Goal: Task Accomplishment & Management: Manage account settings

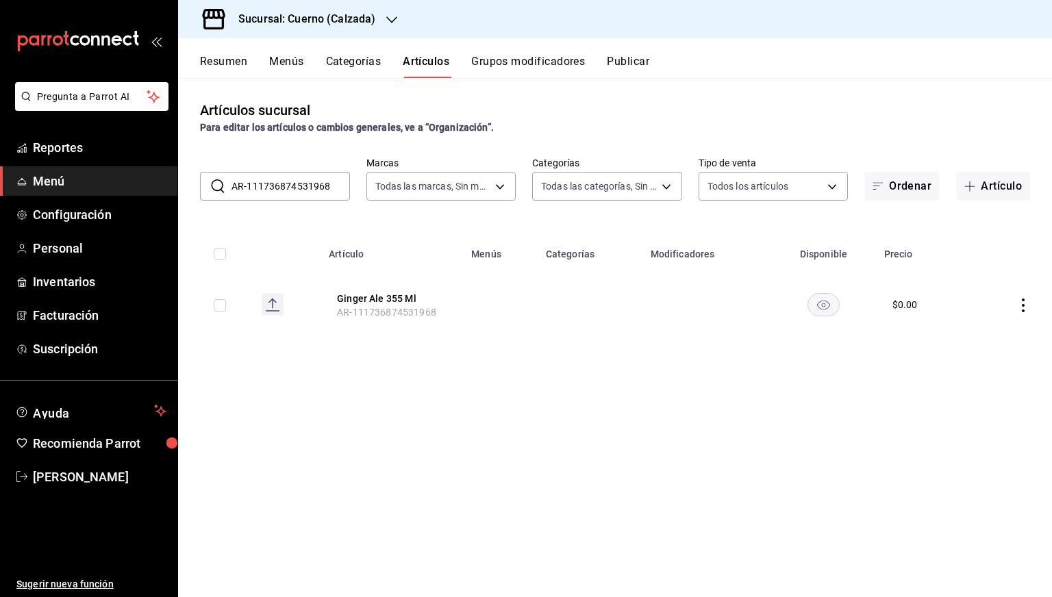
click at [783, 118] on div "Artículos sucursal Para editar los artículos o cambios generales, ve a “Organiz…" at bounding box center [615, 117] width 874 height 35
click at [292, 179] on input "AR-111736874531968" at bounding box center [290, 186] width 118 height 27
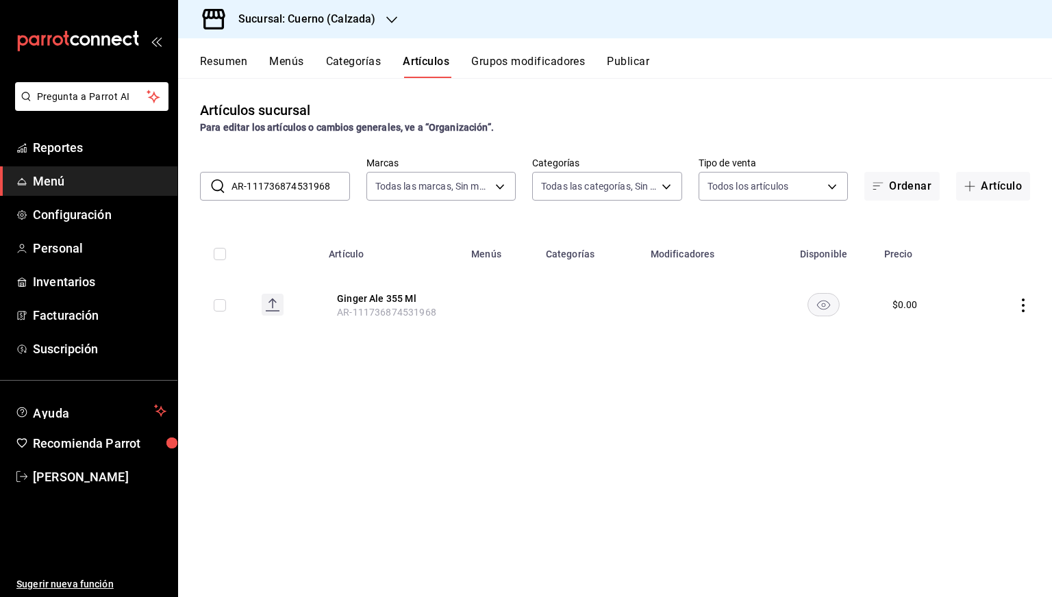
click at [292, 179] on input "AR-111736874531968" at bounding box center [290, 186] width 118 height 27
paste input "6"
click at [292, 179] on input "AR-161736874531968" at bounding box center [290, 186] width 118 height 27
click at [809, 309] on rect "availability-product" at bounding box center [823, 304] width 31 height 23
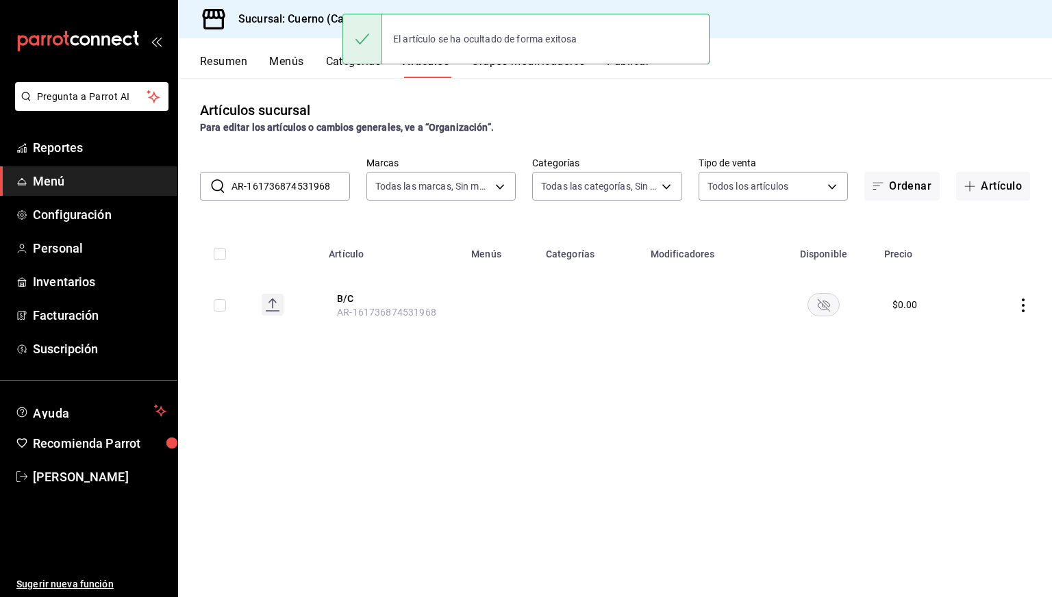
click at [280, 189] on input "AR-161736874531968" at bounding box center [290, 186] width 118 height 27
paste input "251736874531969"
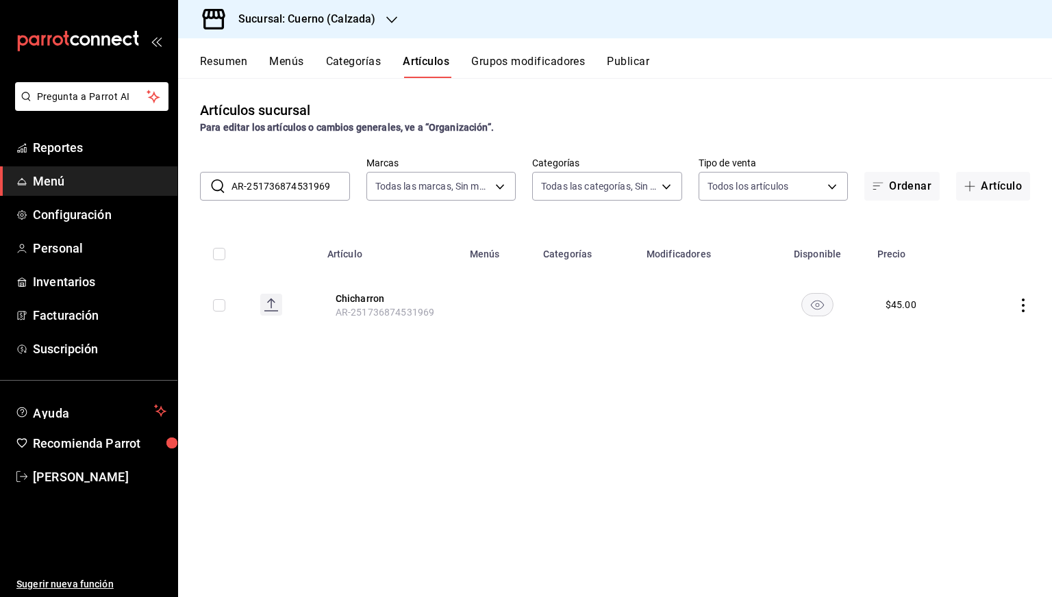
click at [280, 189] on input "AR-251736874531969" at bounding box center [290, 186] width 118 height 27
paste input "1738363424226"
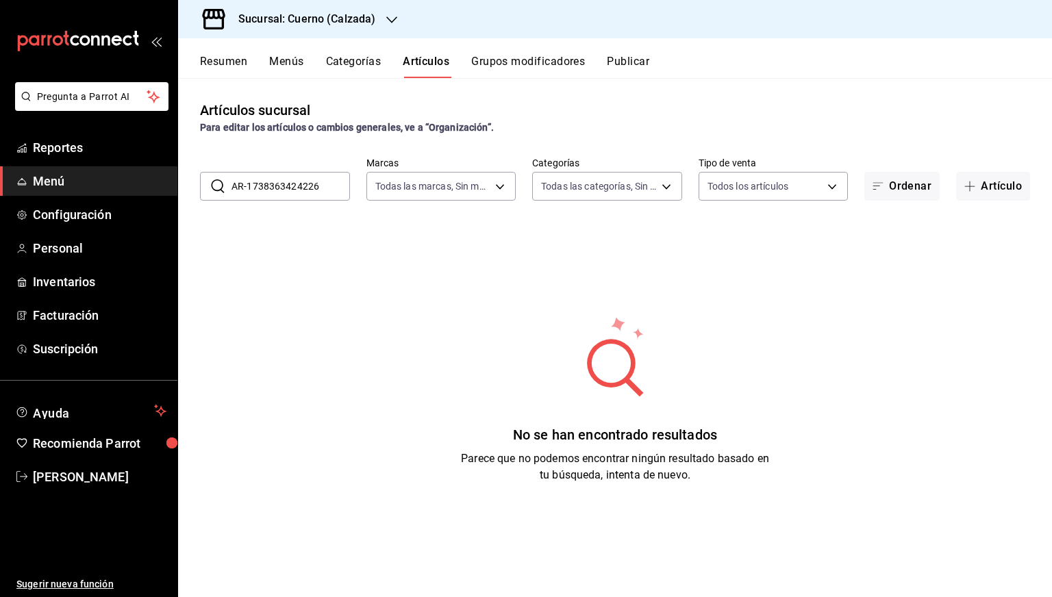
click at [257, 179] on input "AR-1738363424226" at bounding box center [290, 186] width 118 height 27
type input "AR-1738363424226"
click at [318, 25] on h3 "Sucursal: Cuerno (Calzada)" at bounding box center [301, 19] width 148 height 16
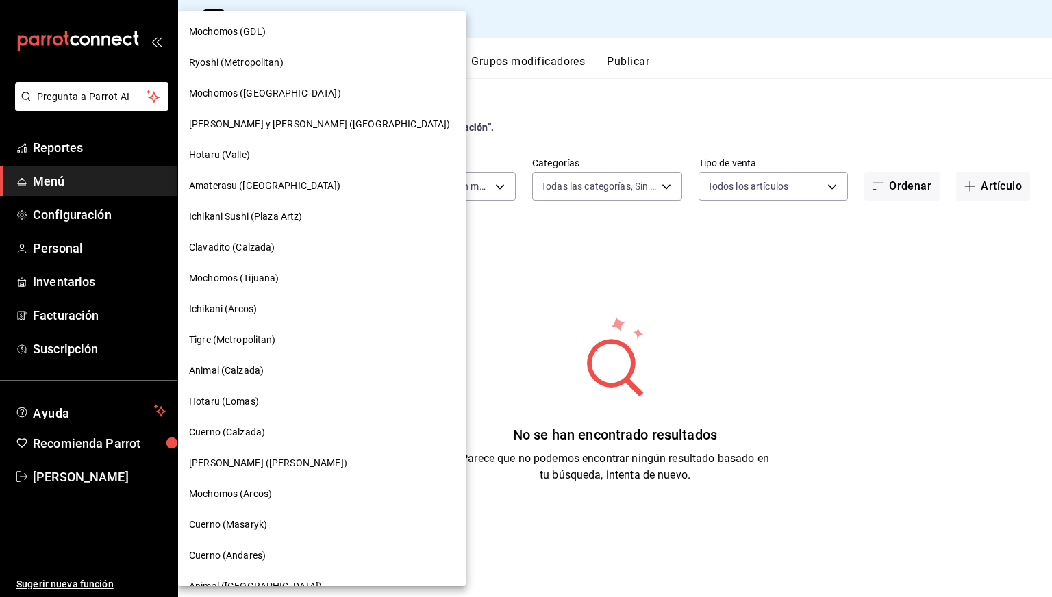
click at [238, 261] on div "Clavadito (Calzada)" at bounding box center [322, 247] width 288 height 31
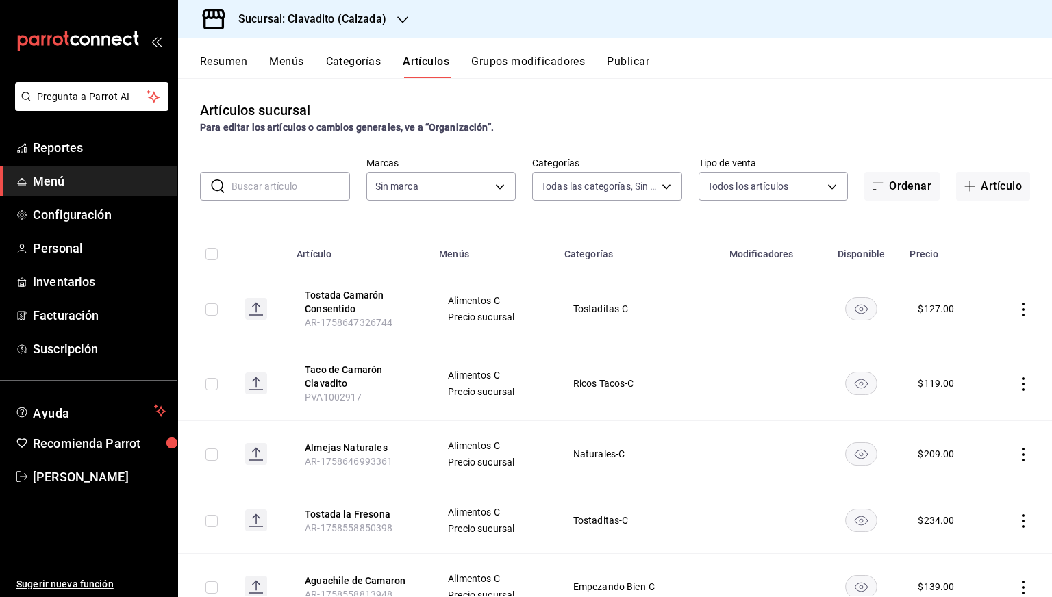
type input "baf57ed1-919f-4c82-8763-5f61bb5ecf6c,a733550a-1833-4f39-b337-4b288d8ef239,37b97…"
type input "7c6329b2-7c80-4d0a-92e1-359a60270725"
click at [291, 188] on input "text" at bounding box center [290, 186] width 118 height 27
paste input "AR-1738363424226"
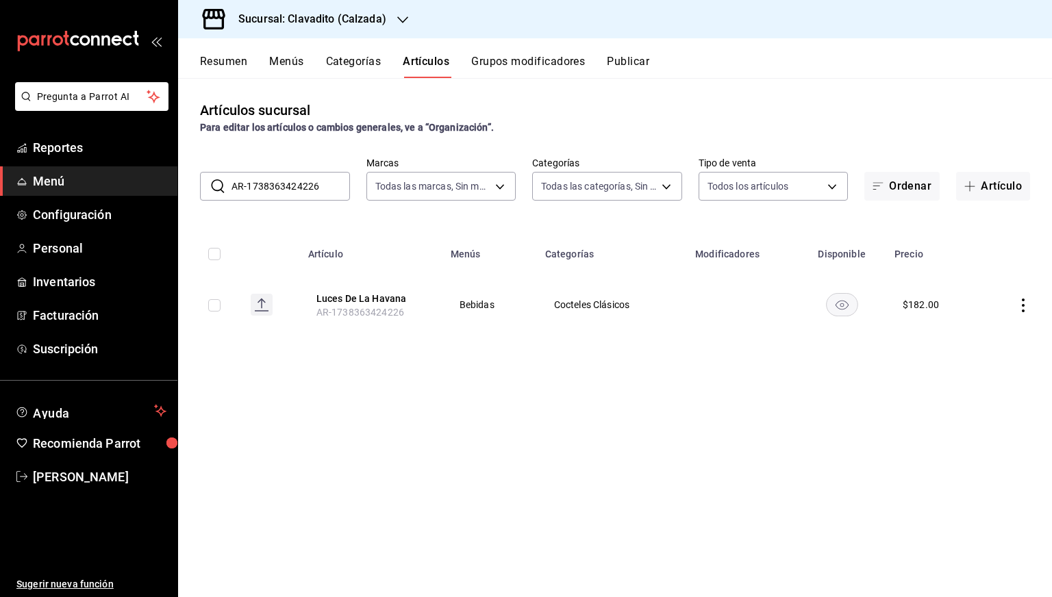
type input "AR-1738363424226"
click at [374, 295] on button "Luces De La Havana" at bounding box center [371, 299] width 110 height 14
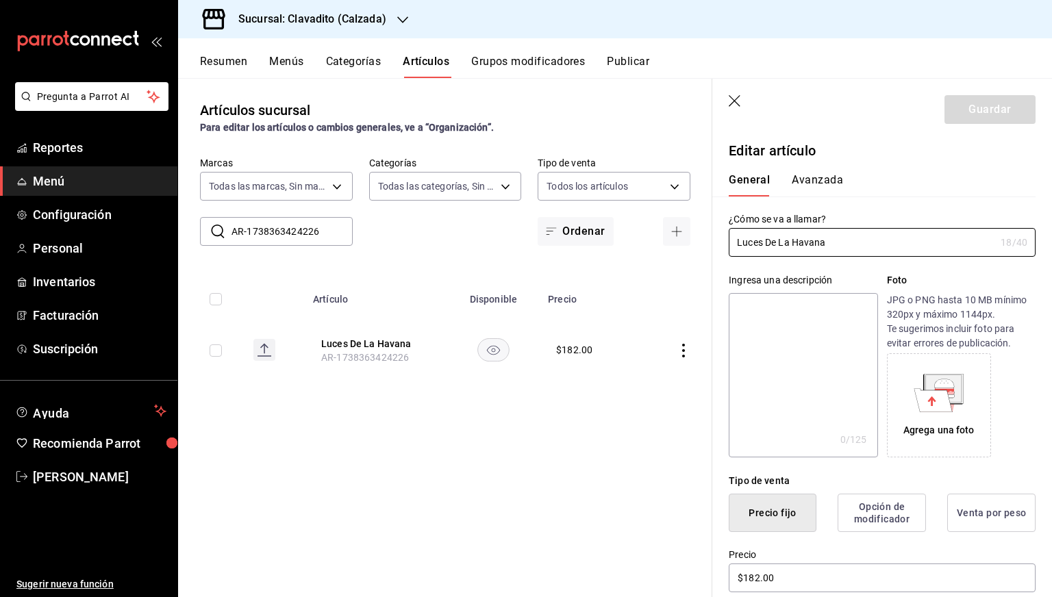
scroll to position [542, 0]
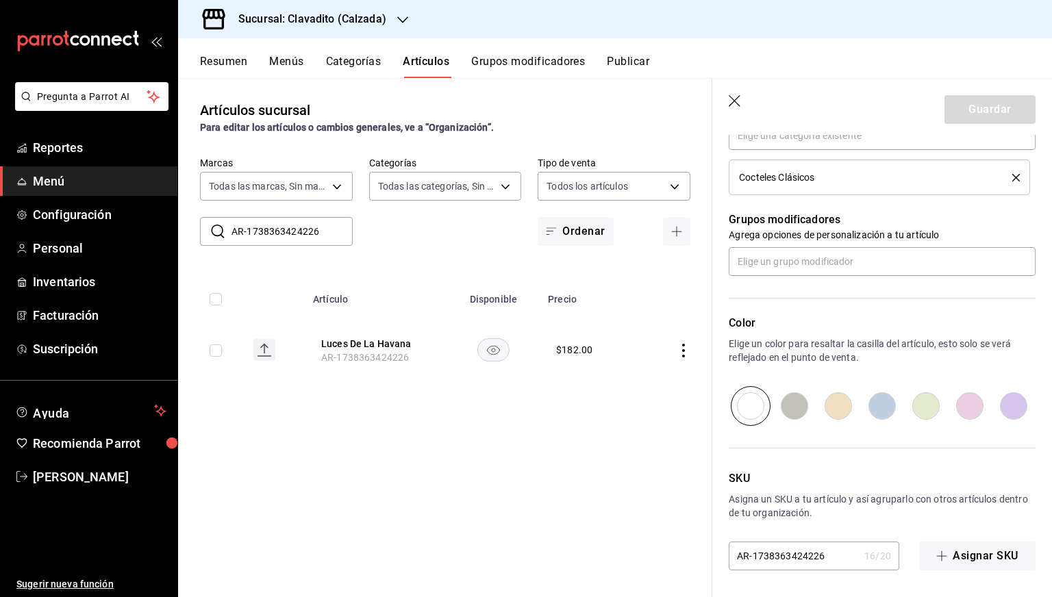
click at [790, 539] on div "SKU Asigna un SKU a tu artículo y así agruparlo con otros artículos dentro de t…" at bounding box center [873, 498] width 323 height 144
click at [784, 546] on input "AR-1738363424226" at bounding box center [793, 555] width 130 height 27
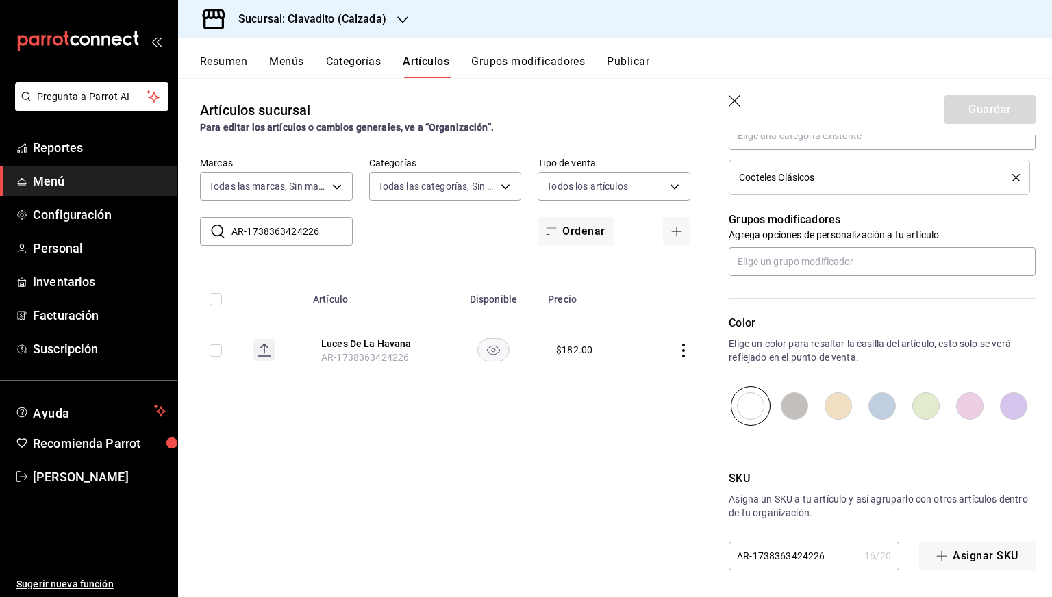
paste input "10367"
click at [784, 546] on input "10367" at bounding box center [793, 555] width 130 height 27
type input "10367"
click at [969, 106] on button "Guardar" at bounding box center [989, 109] width 91 height 29
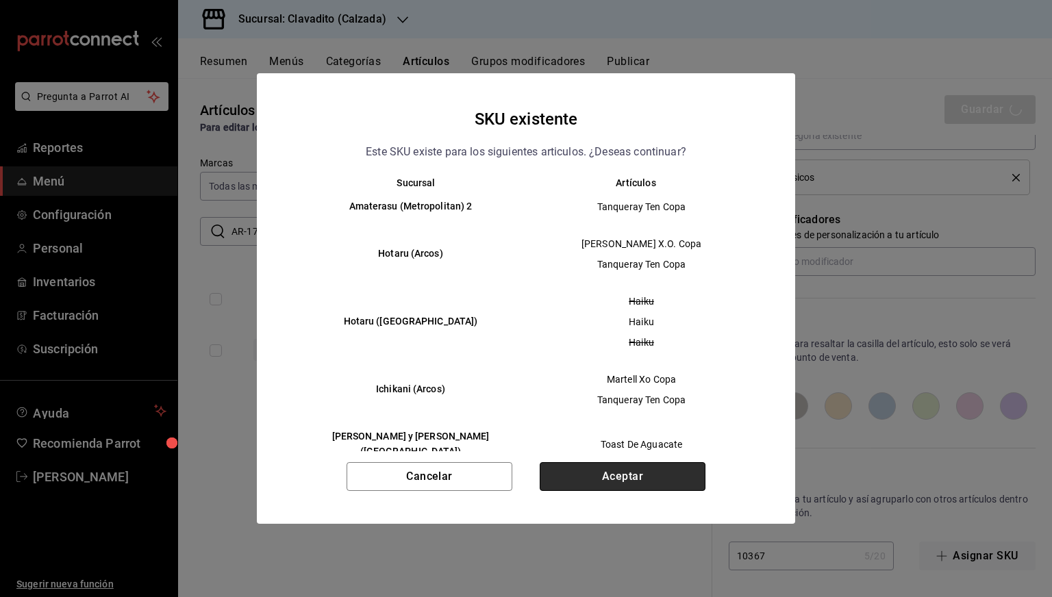
click at [575, 483] on button "Aceptar" at bounding box center [622, 476] width 166 height 29
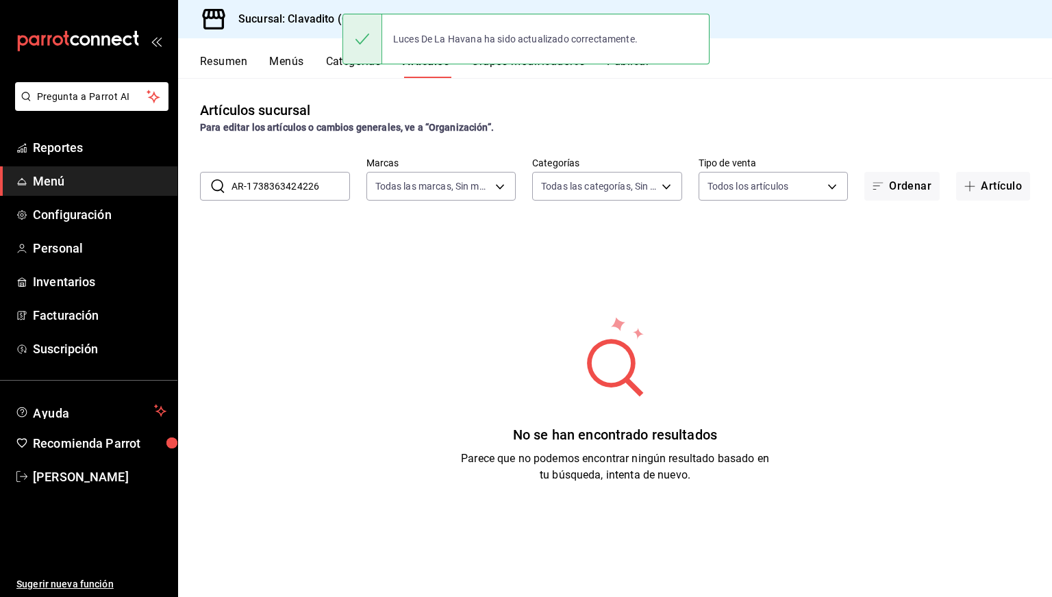
click at [291, 180] on input "AR-1738363424226" at bounding box center [290, 186] width 118 height 27
paste input "21736873960960"
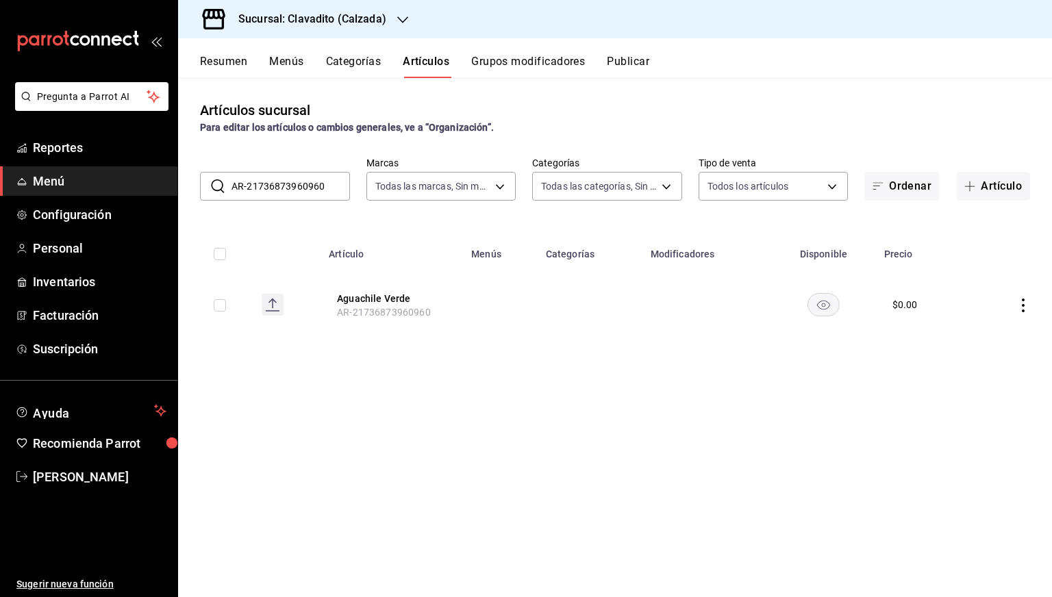
click at [273, 188] on input "AR-21736873960960" at bounding box center [290, 186] width 118 height 27
paste input "4531968"
click at [273, 188] on input "AR-21736874531968" at bounding box center [290, 186] width 118 height 27
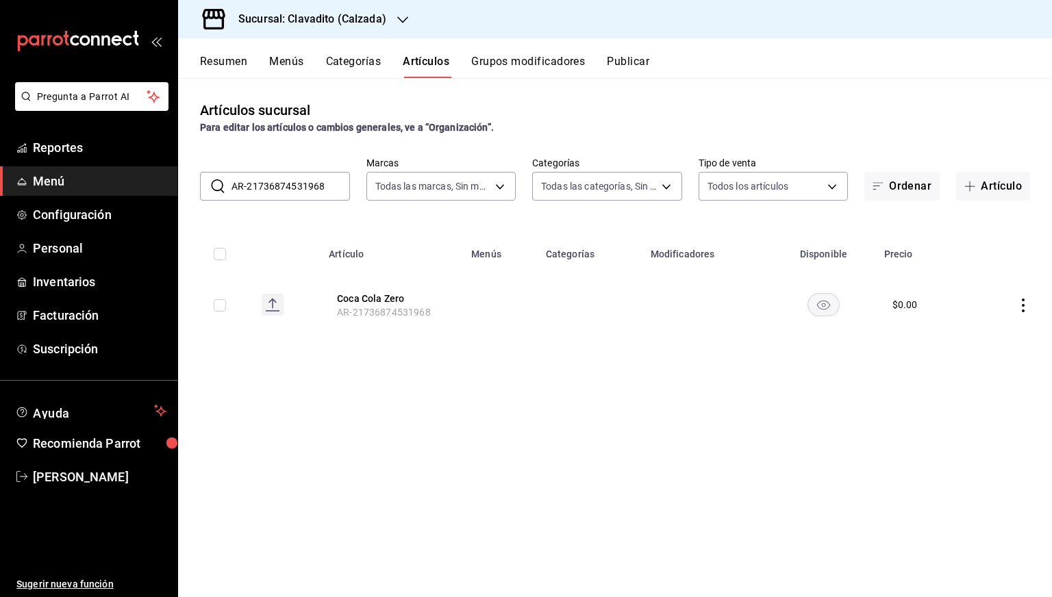
click at [273, 188] on input "AR-21736874531968" at bounding box center [290, 186] width 118 height 27
paste input "1"
click at [273, 188] on input "AR-11736874531968" at bounding box center [290, 186] width 118 height 27
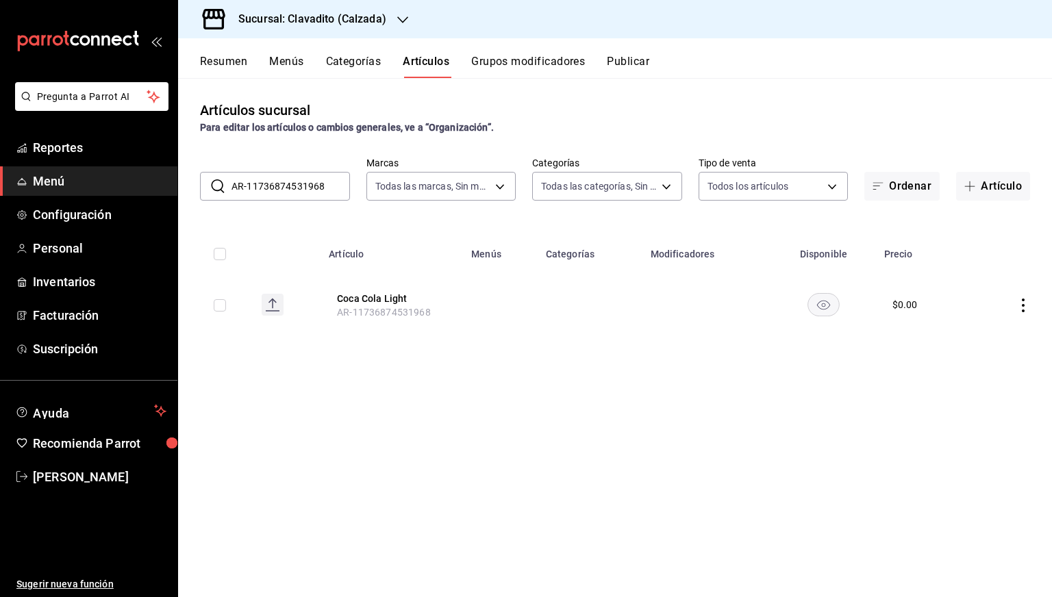
paste input "9"
click at [274, 187] on input "AR-91736874531968" at bounding box center [290, 186] width 118 height 27
paste input "11736873960960"
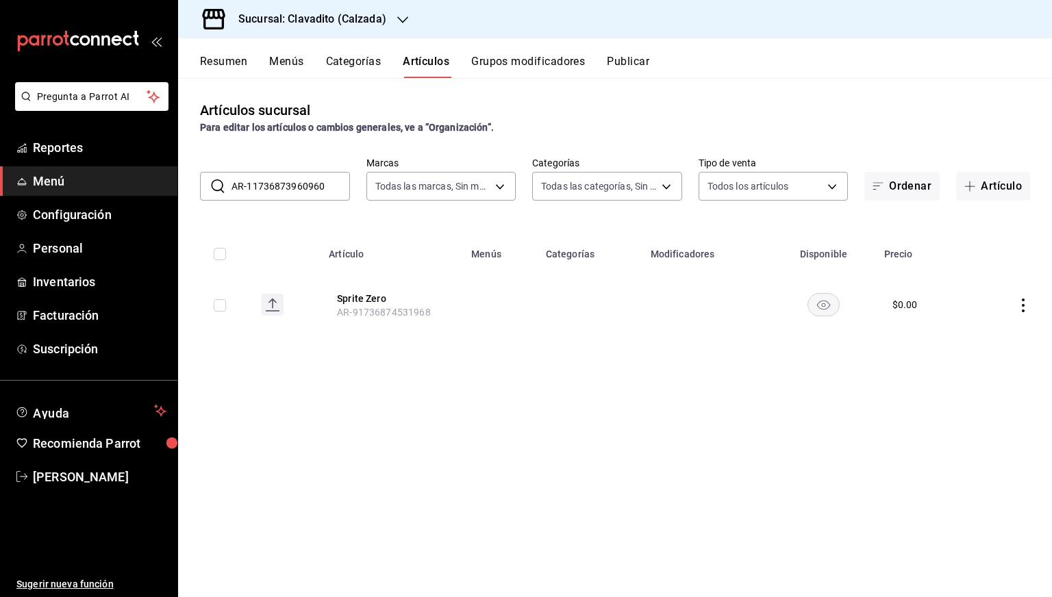
click at [274, 187] on input "AR-11736873960960" at bounding box center [290, 186] width 118 height 27
paste input "736883601723"
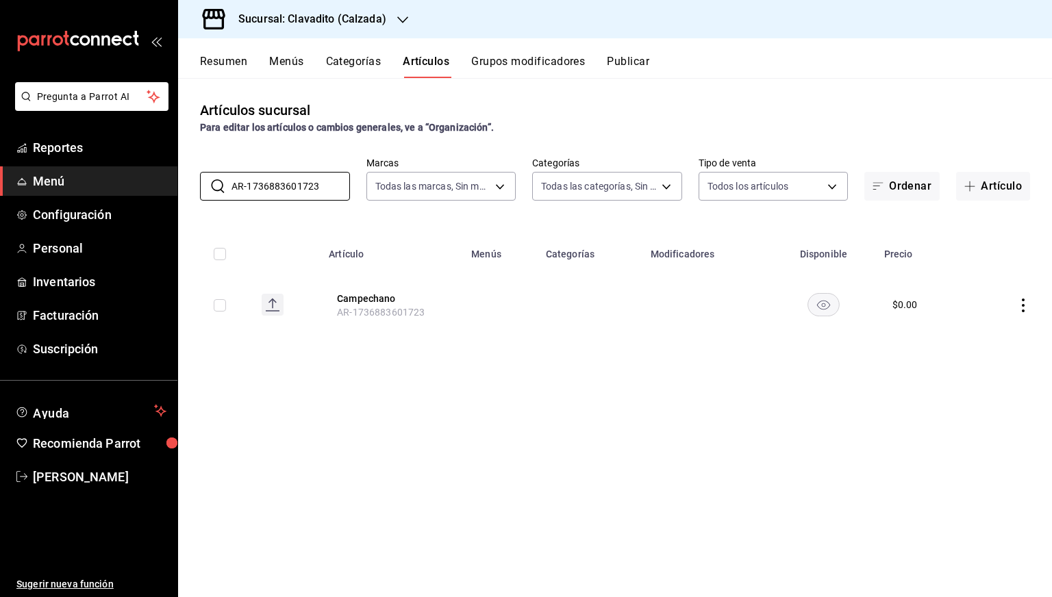
paste input "01736873960960"
paste input "131736874531968"
paste input "91736874531969"
paste input "21"
paste input "1736919636337"
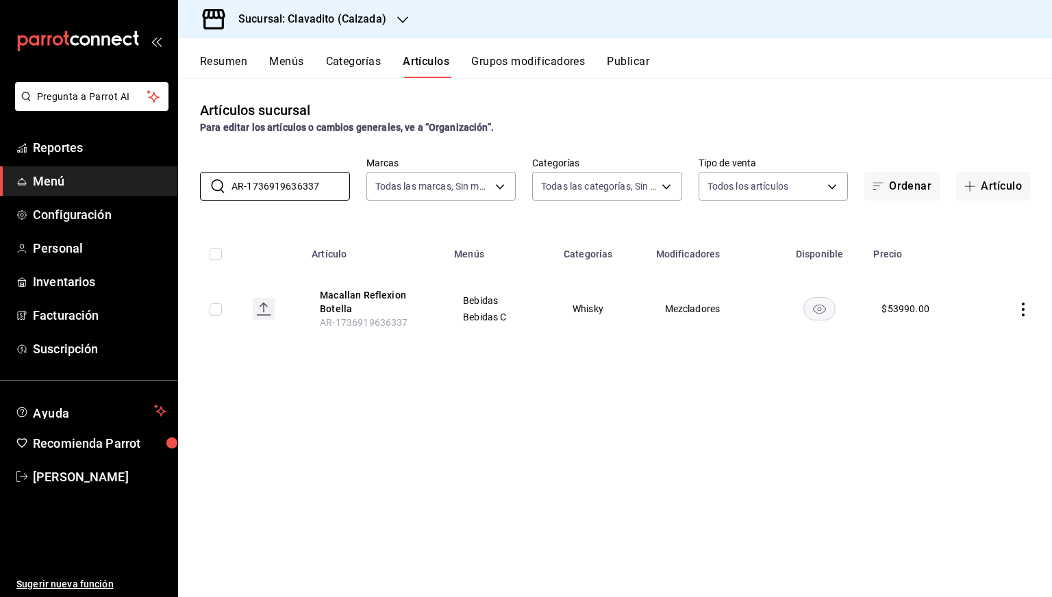
type input "AR-1736919636337"
click at [364, 261] on th "Artículo" at bounding box center [374, 250] width 142 height 44
click at [322, 302] on button "Macallan Reflexion Botella" at bounding box center [375, 301] width 110 height 27
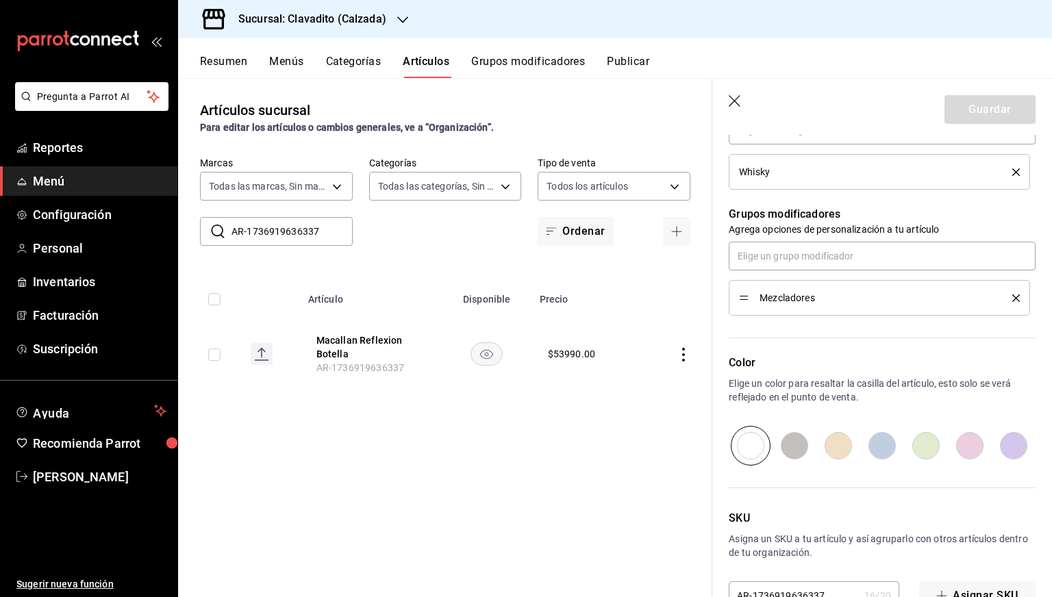
scroll to position [587, 0]
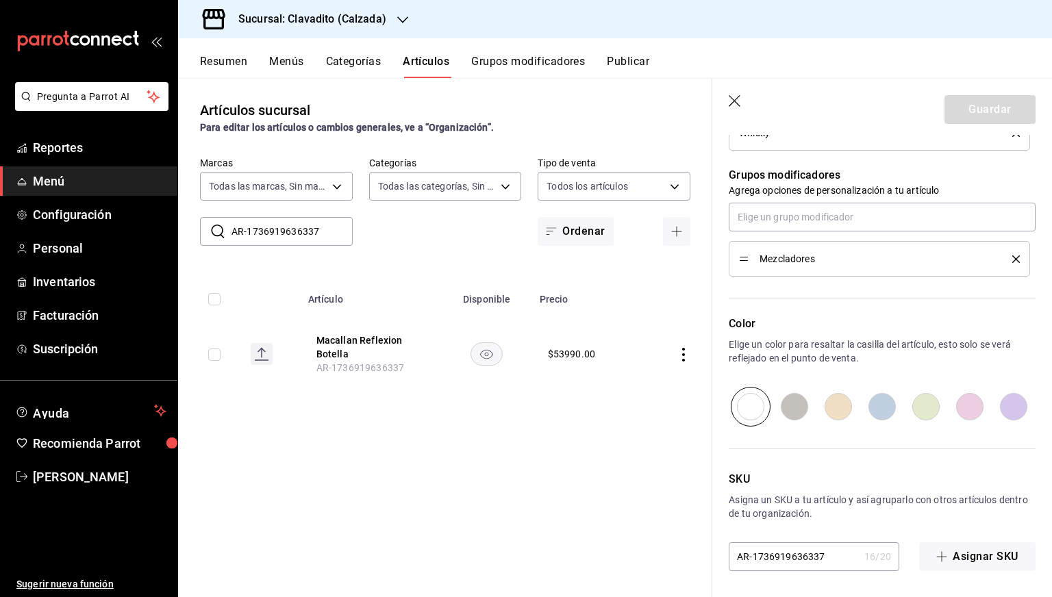
click at [767, 548] on input "AR-1736919636337" at bounding box center [793, 556] width 130 height 27
paste input "13525"
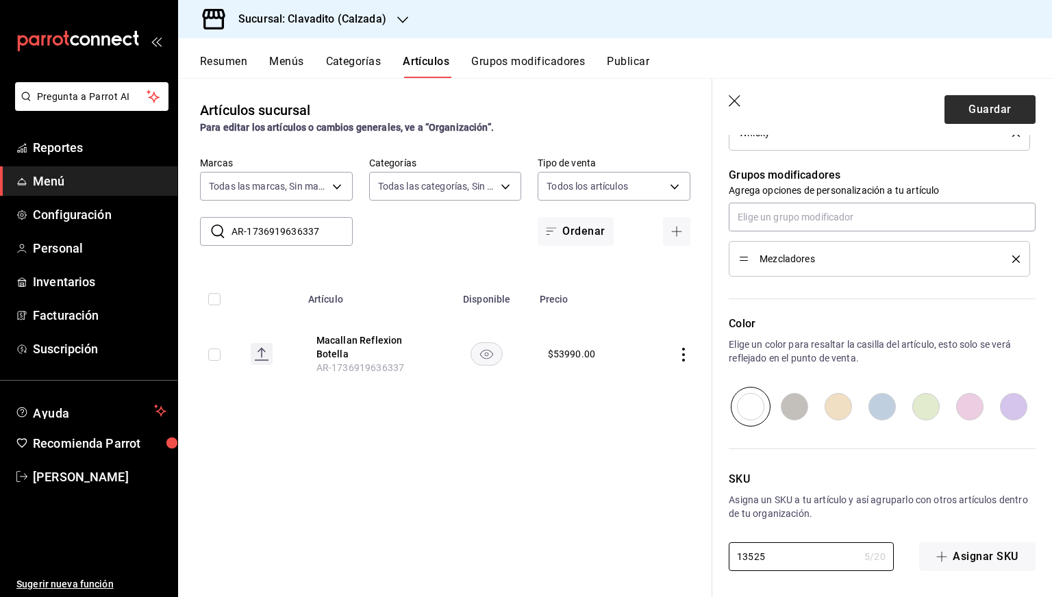
type input "13525"
click at [980, 107] on button "Guardar" at bounding box center [989, 109] width 91 height 29
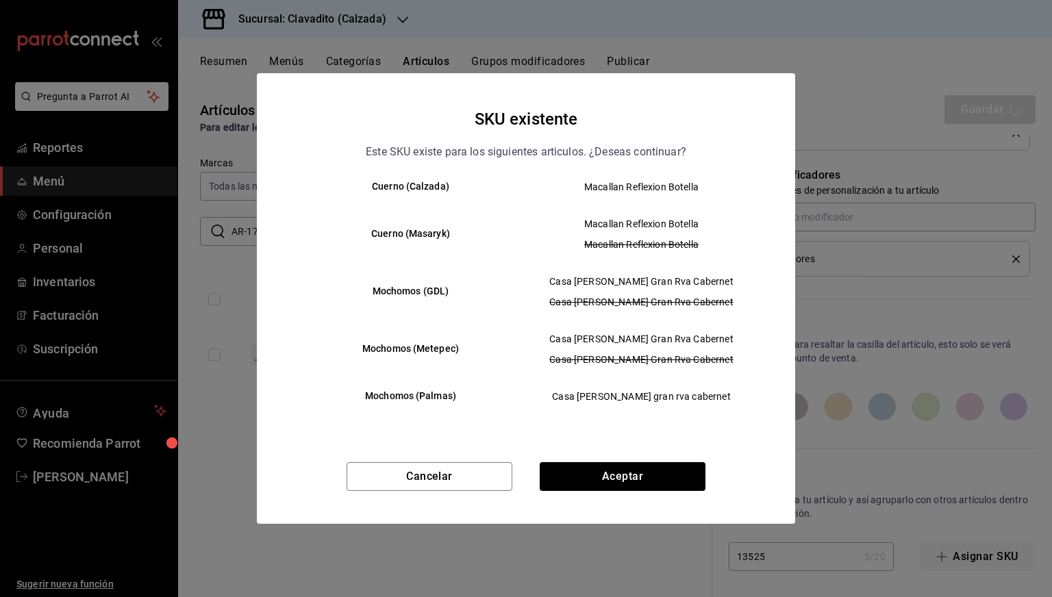
scroll to position [0, 0]
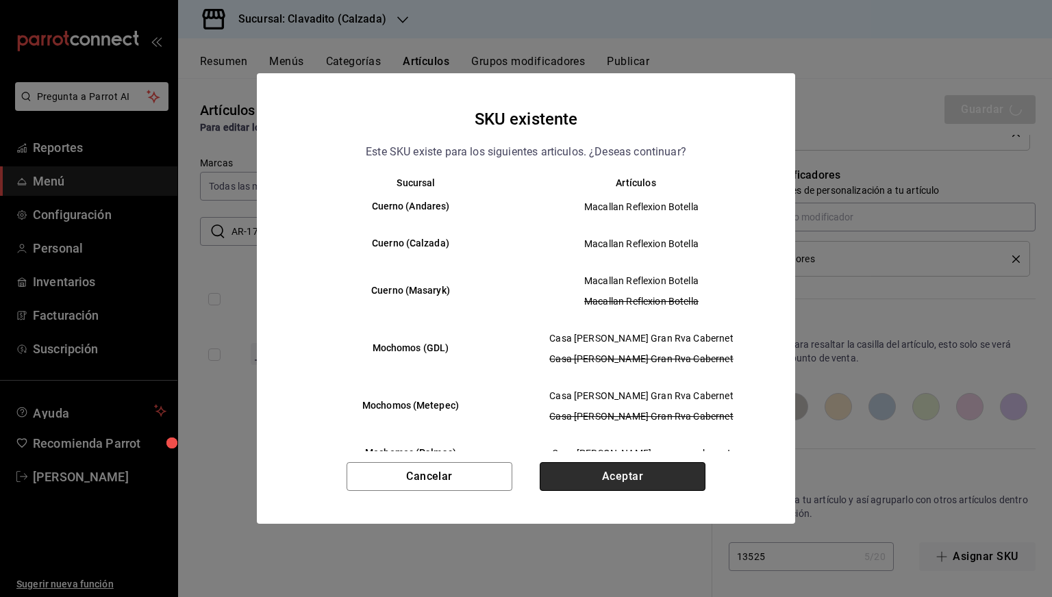
click at [611, 474] on button "Aceptar" at bounding box center [622, 476] width 166 height 29
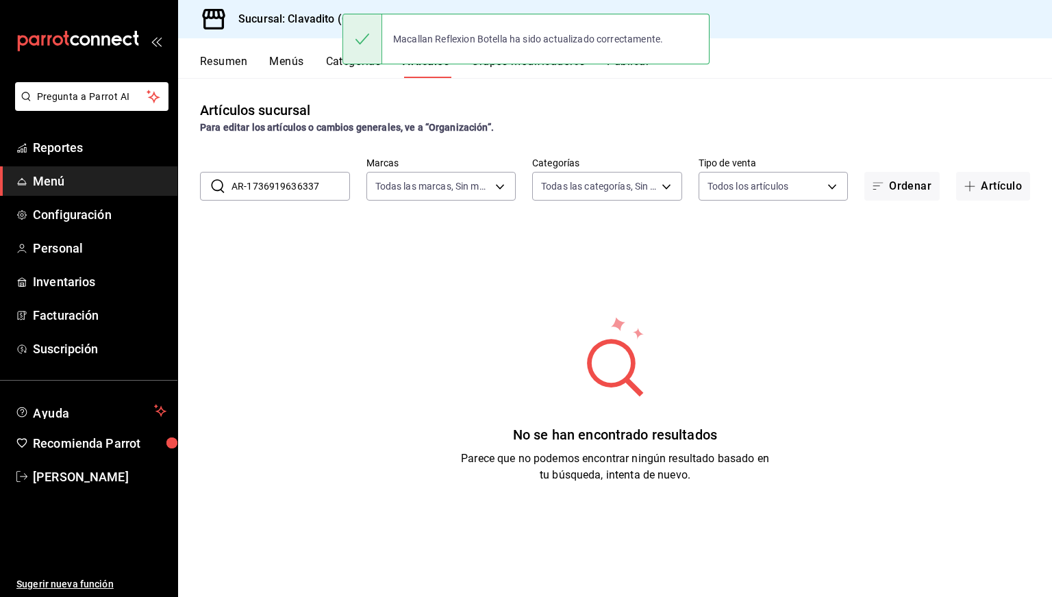
click at [272, 182] on input "AR-1736919636337" at bounding box center [290, 186] width 118 height 27
paste input "08171"
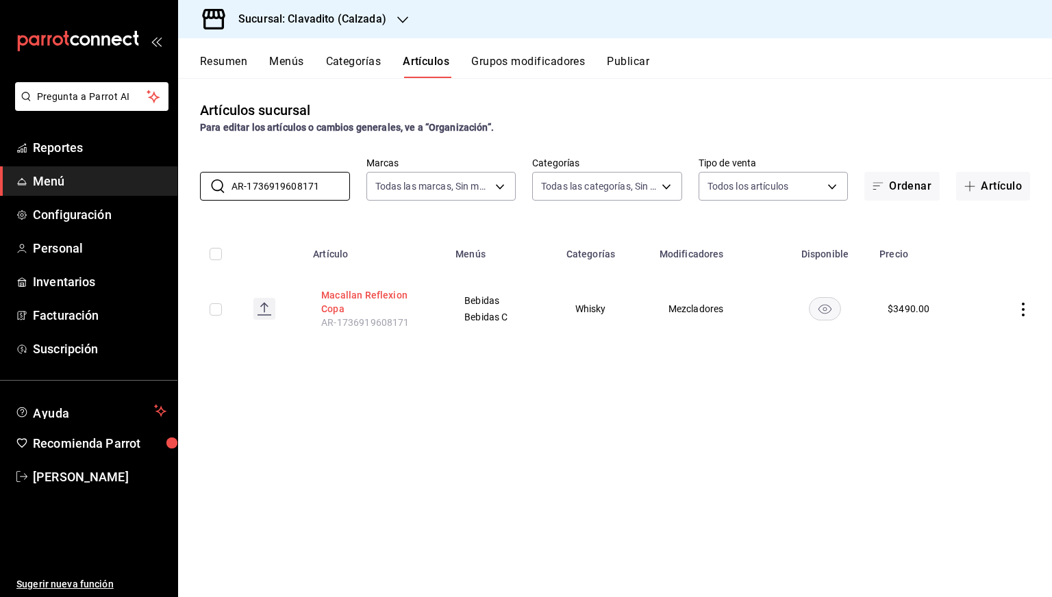
type input "AR-1736919608171"
click at [368, 299] on button "Macallan Reflexion Copa" at bounding box center [376, 301] width 110 height 27
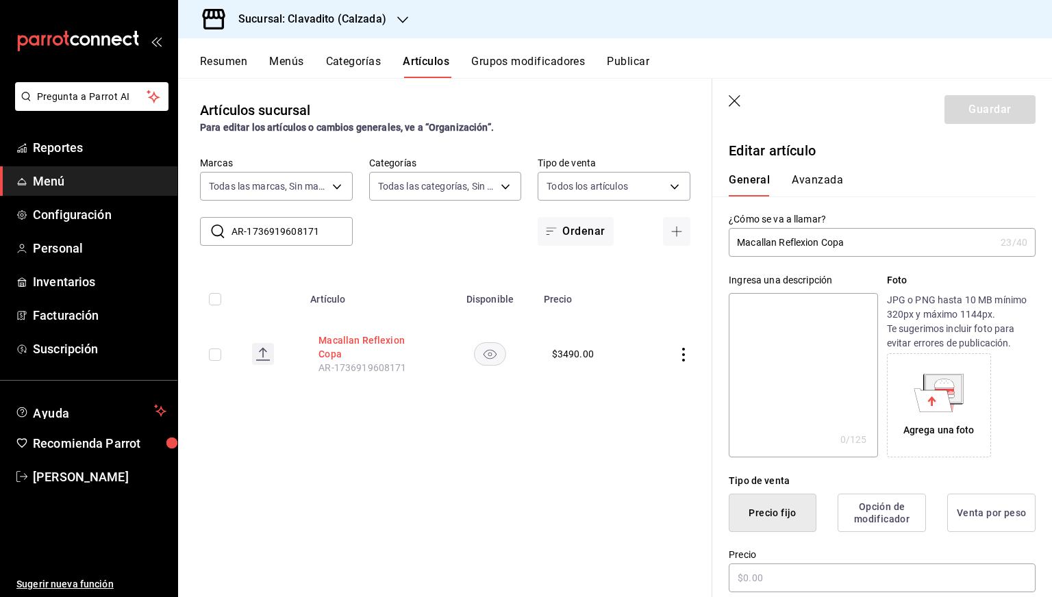
type input "$3490.00"
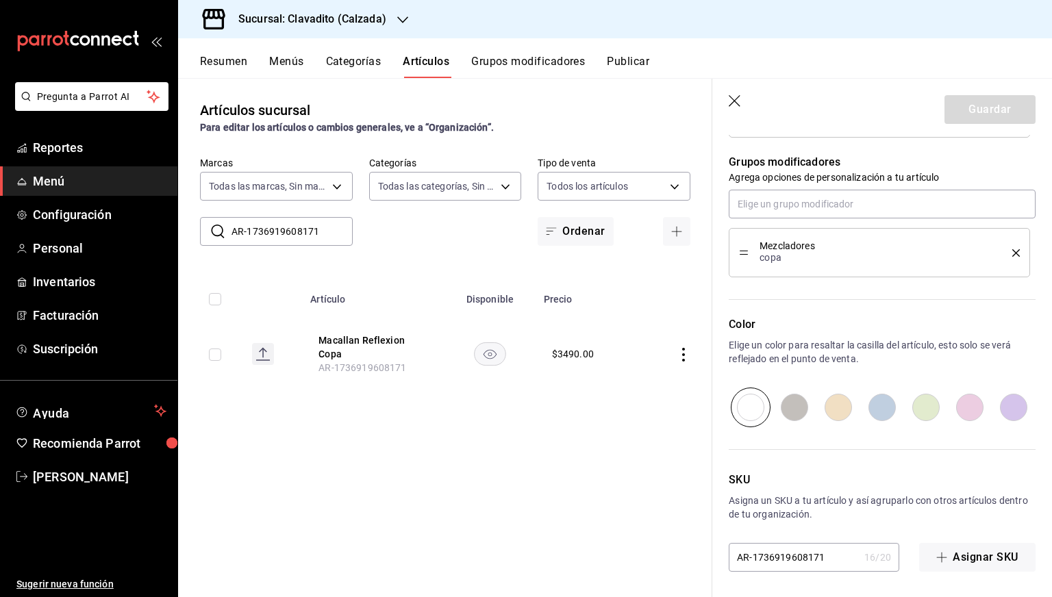
scroll to position [600, 0]
click at [763, 551] on main "Artículos sucursal Para editar los artículos o cambios generales, ve a “Organiz…" at bounding box center [615, 337] width 874 height 519
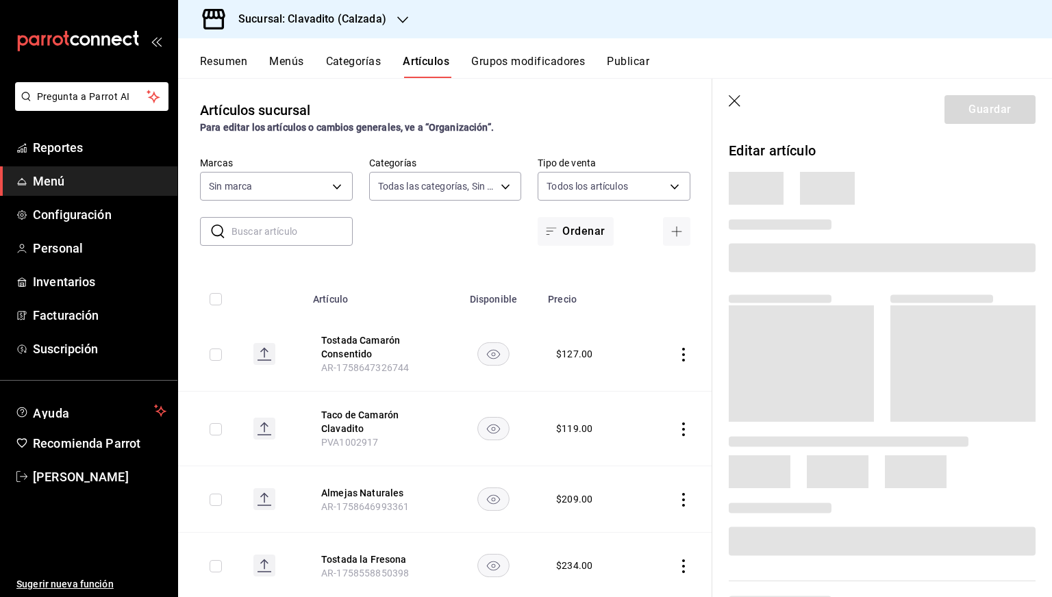
type input "baf57ed1-919f-4c82-8763-5f61bb5ecf6c,a733550a-1833-4f39-b337-4b288d8ef239,37b97…"
type input "7c6329b2-7c80-4d0a-92e1-359a60270725"
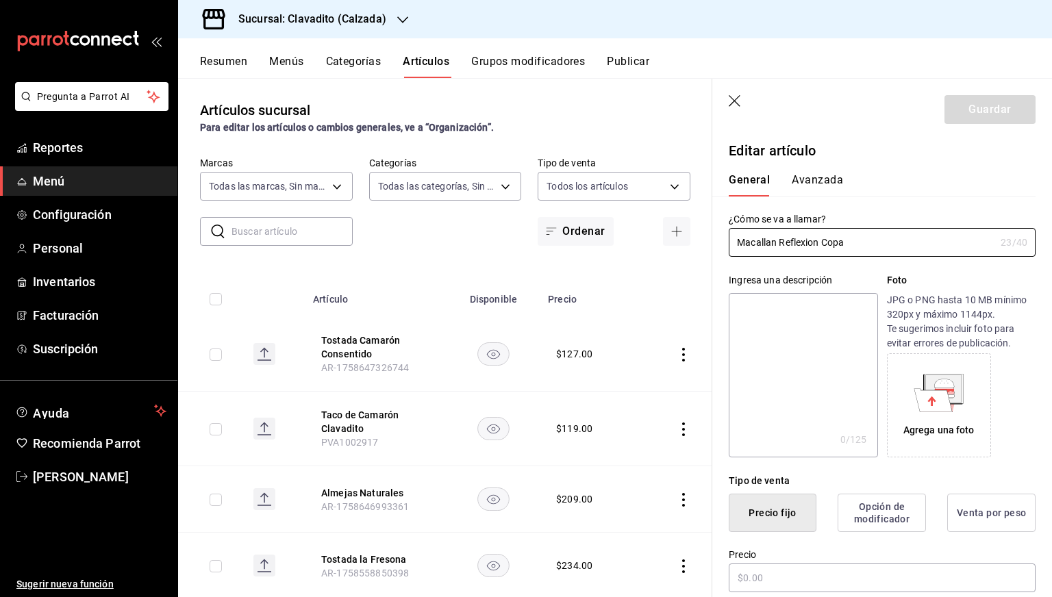
type input "$3490.00"
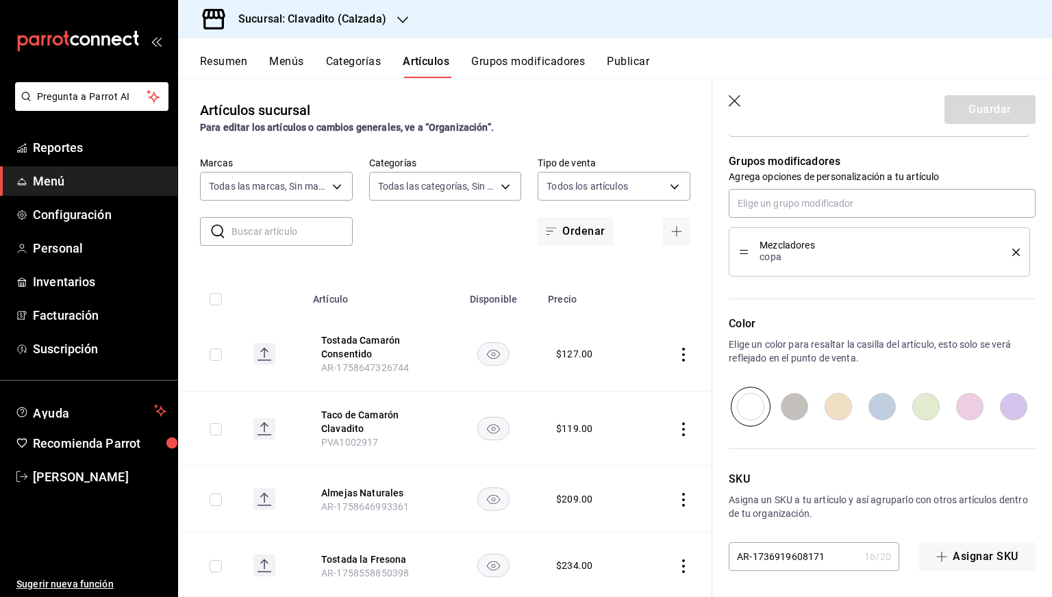
click at [778, 554] on input "AR-1736919608171" at bounding box center [793, 556] width 130 height 27
paste input "13524"
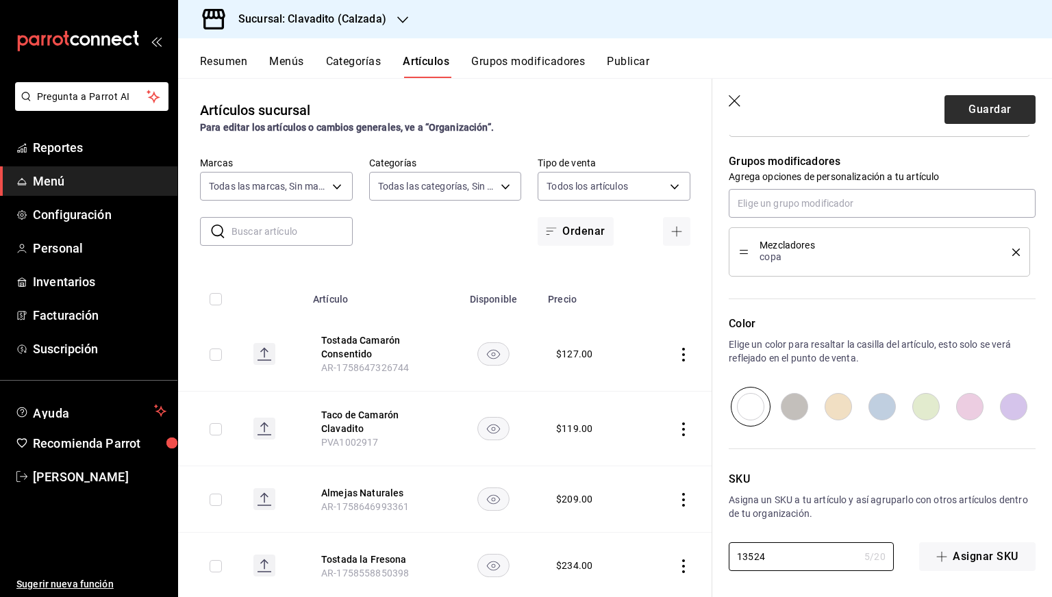
type input "13524"
click at [971, 110] on button "Guardar" at bounding box center [989, 109] width 91 height 29
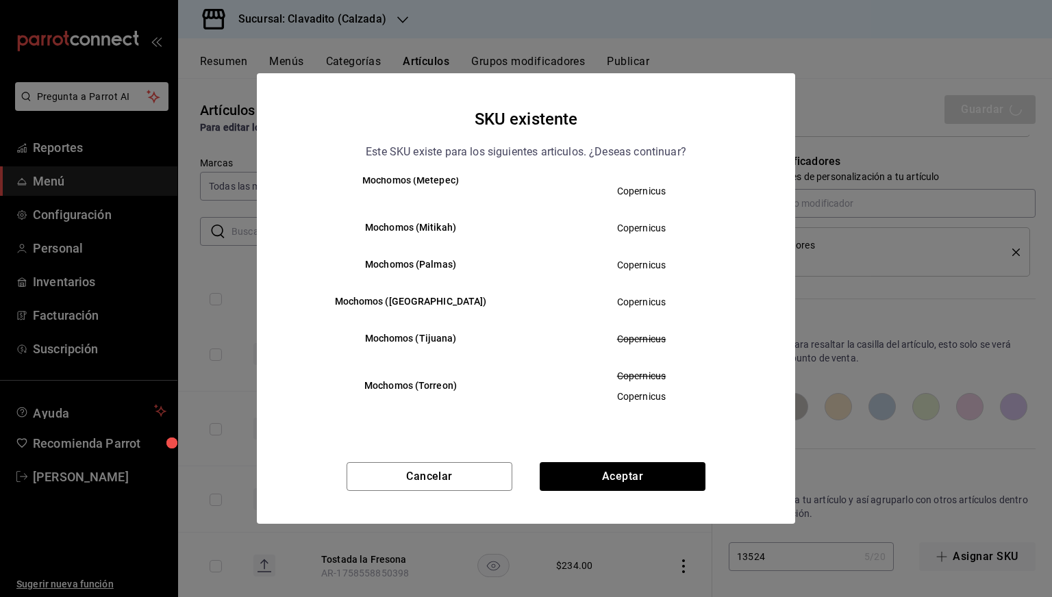
scroll to position [0, 0]
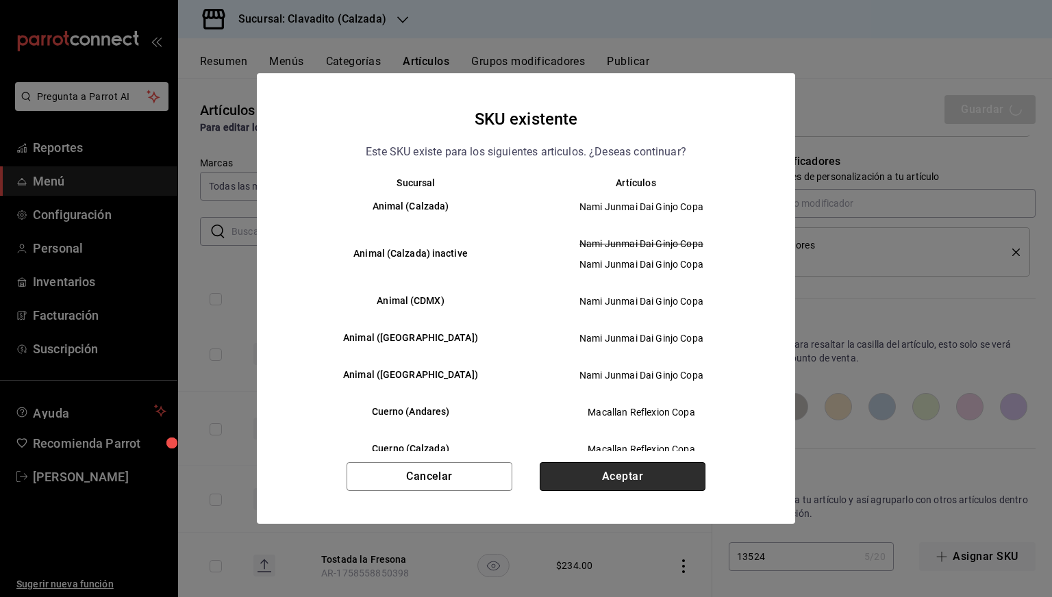
click at [617, 480] on button "Aceptar" at bounding box center [622, 476] width 166 height 29
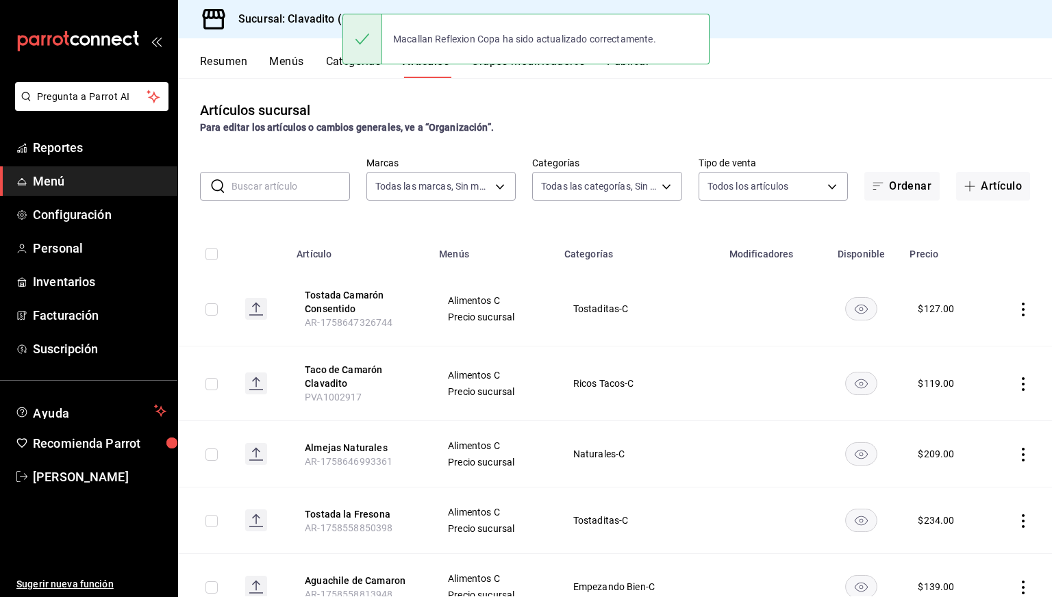
click at [252, 189] on input "text" at bounding box center [290, 186] width 118 height 27
paste input "AR-1745187664121"
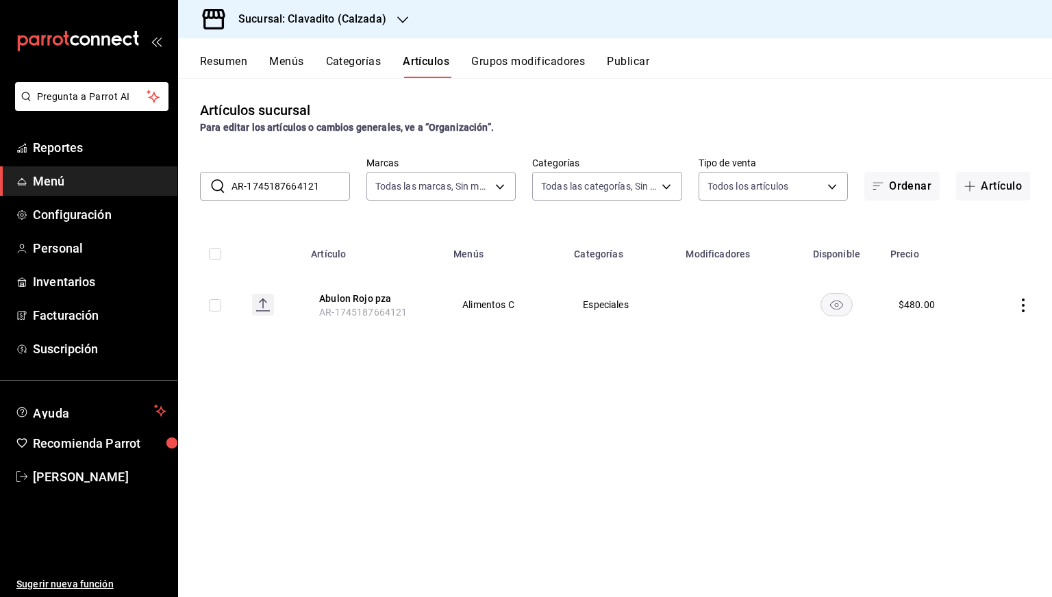
click at [839, 305] on rect "availability-product" at bounding box center [835, 304] width 31 height 23
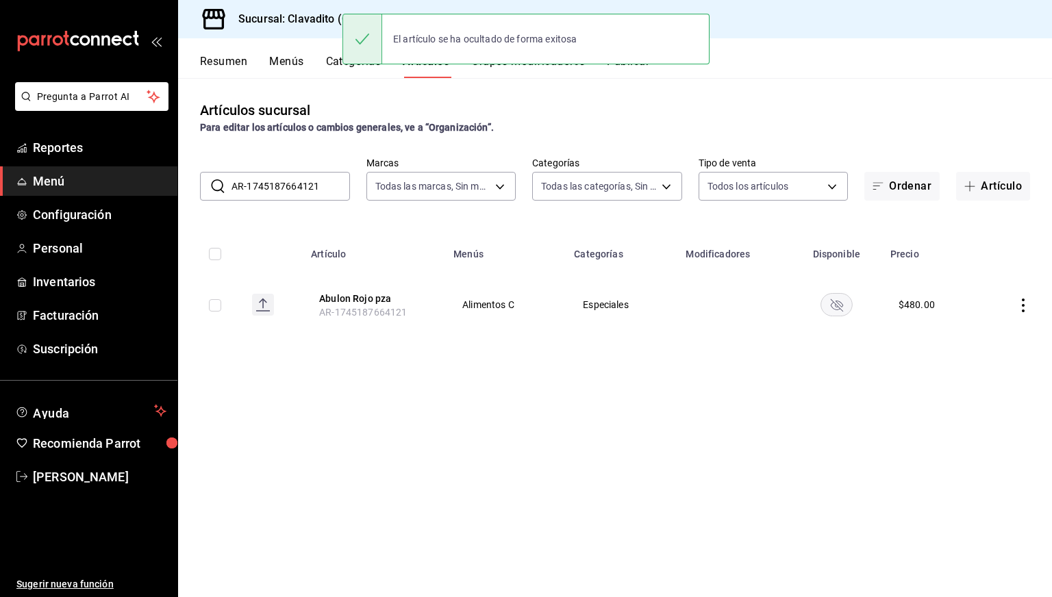
click at [299, 199] on input "AR-1745187664121" at bounding box center [290, 186] width 118 height 27
paste input "20864"
click at [299, 199] on input "AR-1745187620864" at bounding box center [290, 186] width 118 height 27
click at [833, 320] on td at bounding box center [836, 305] width 91 height 66
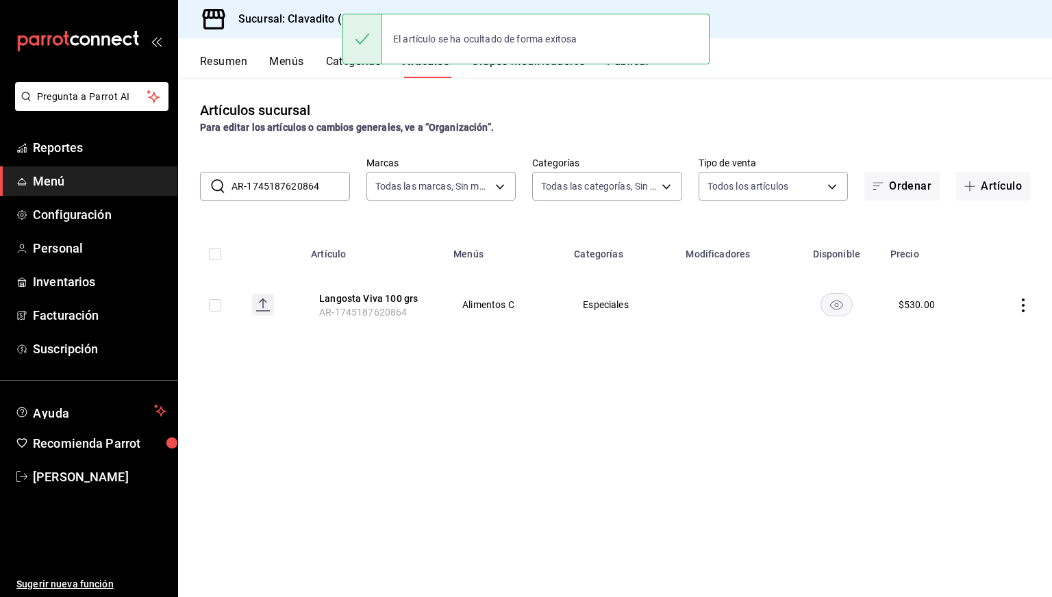
click at [838, 311] on rect "availability-product" at bounding box center [835, 304] width 31 height 23
click at [263, 193] on input "AR-1745187620864" at bounding box center [290, 186] width 118 height 27
paste input "45288"
click at [263, 193] on input "AR-1745187645288" at bounding box center [290, 186] width 118 height 27
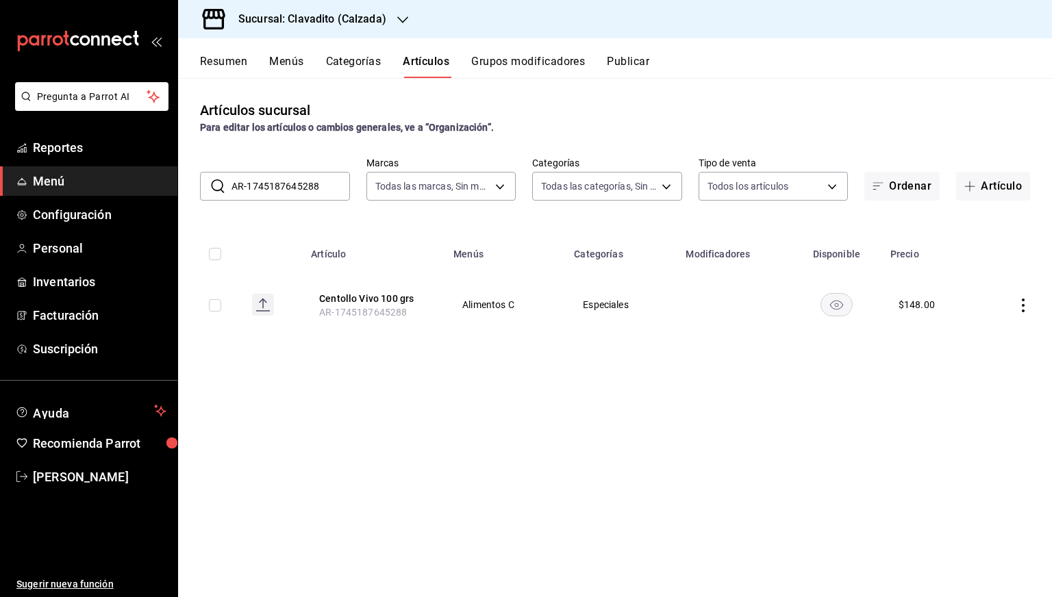
click at [837, 306] on rect "availability-product" at bounding box center [835, 304] width 31 height 23
click at [314, 190] on input "AR-1745187645288" at bounding box center [290, 186] width 118 height 27
paste input "36919578050"
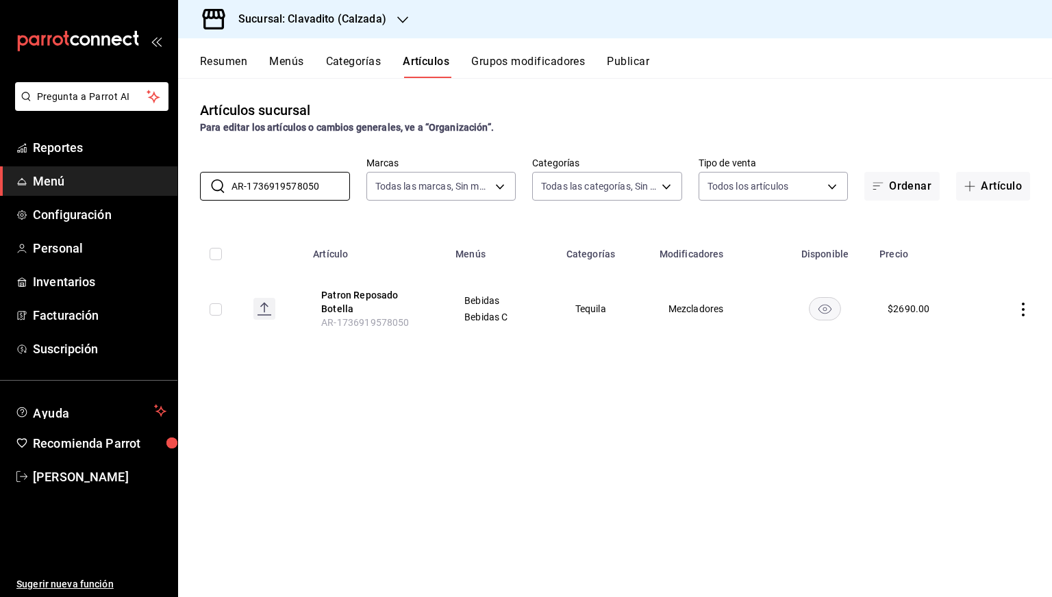
type input "AR-1736919578050"
click at [355, 290] on th "Patron Reposado Botella AR-1736919578050" at bounding box center [376, 309] width 142 height 74
click at [356, 294] on button "Patron Reposado Botella" at bounding box center [376, 301] width 110 height 27
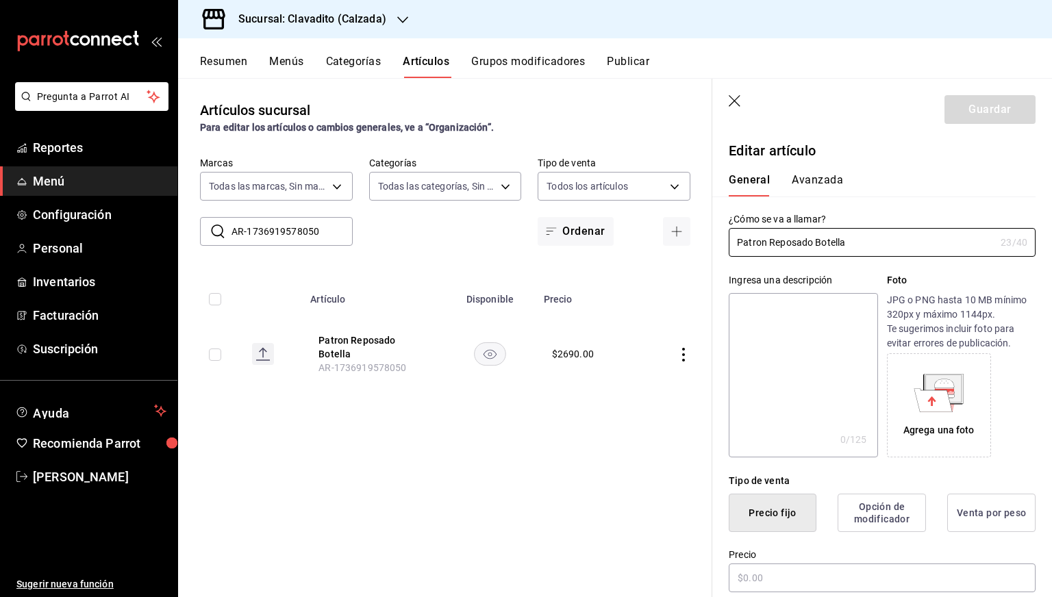
type input "$2690.00"
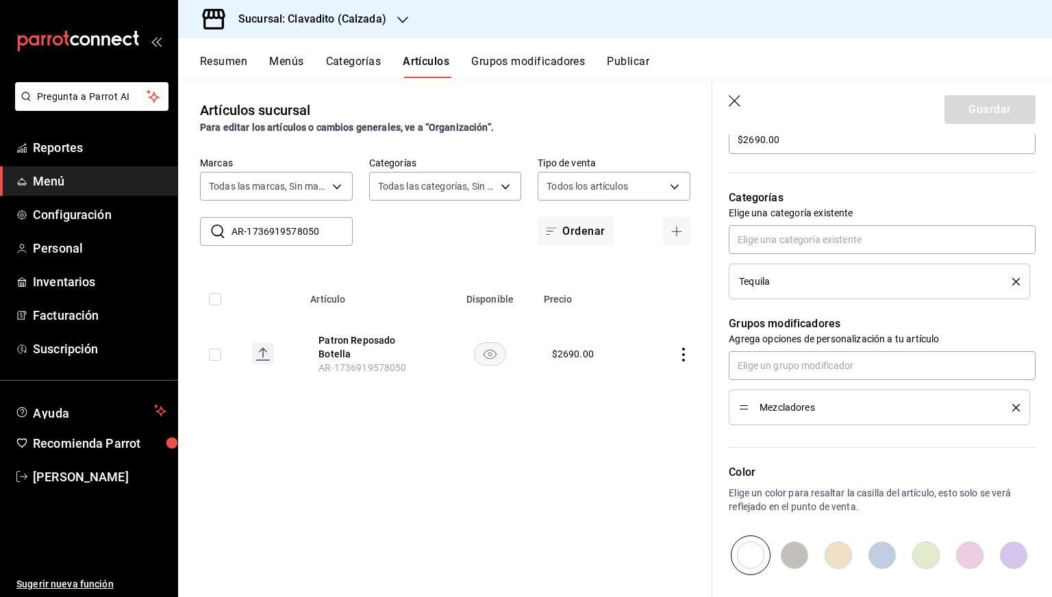
scroll to position [587, 0]
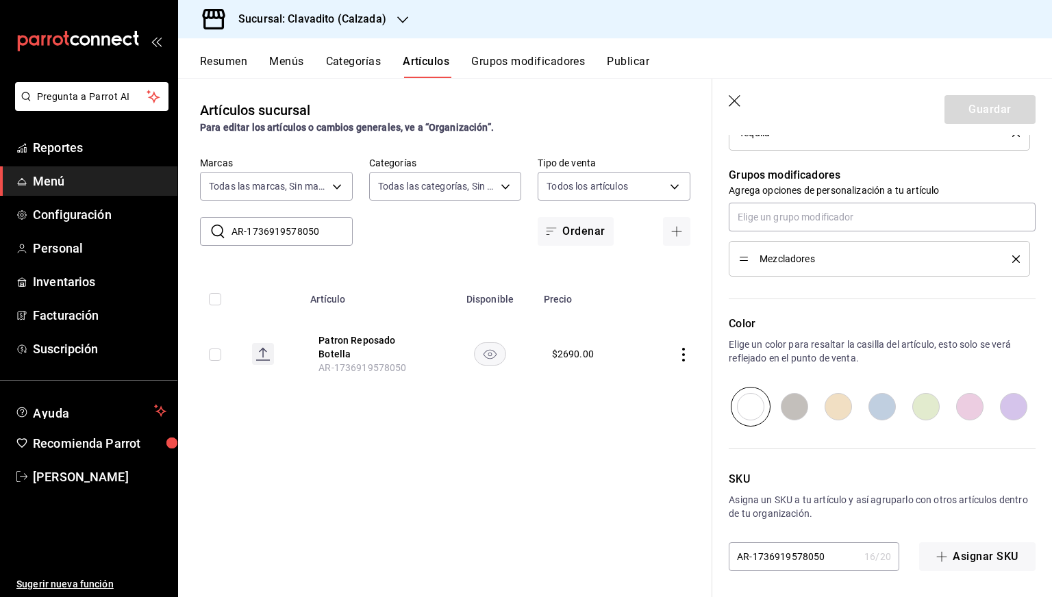
click at [775, 549] on input "AR-1736919578050" at bounding box center [793, 556] width 130 height 27
paste input "11321"
type input "11321"
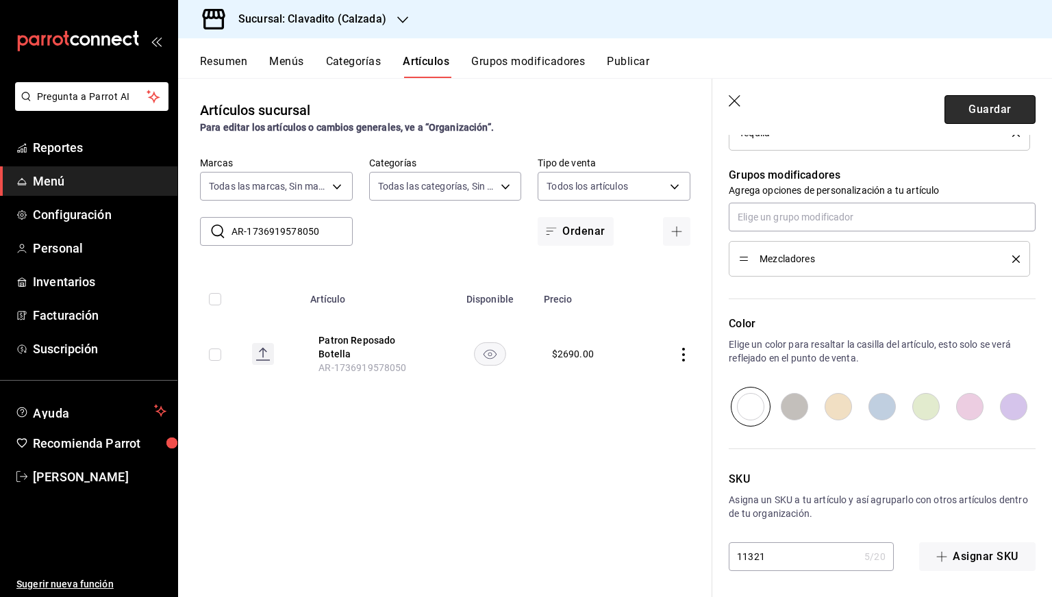
click at [963, 121] on button "Guardar" at bounding box center [989, 109] width 91 height 29
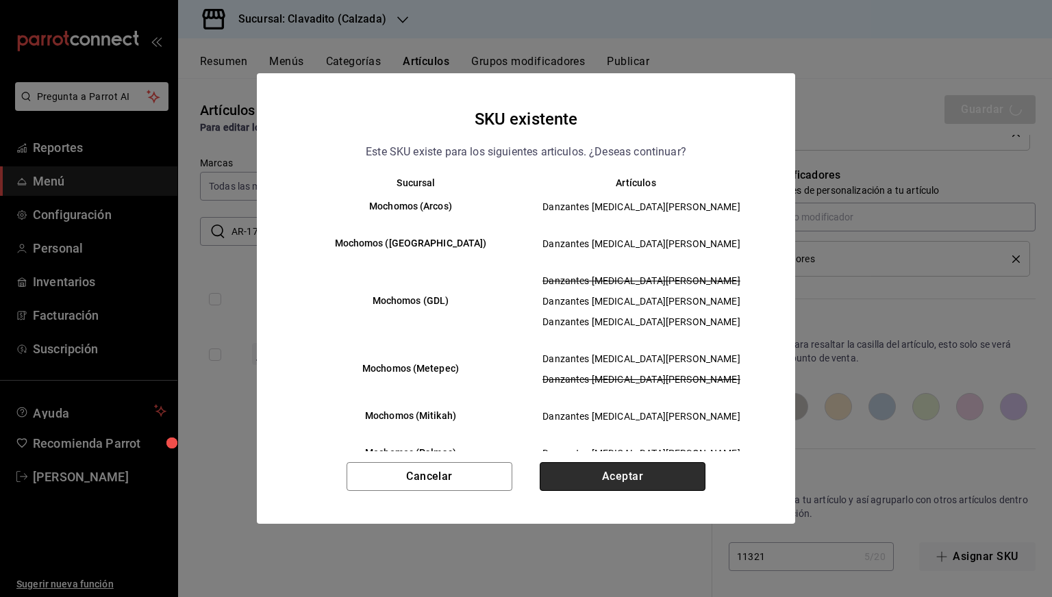
click at [581, 484] on button "Aceptar" at bounding box center [622, 476] width 166 height 29
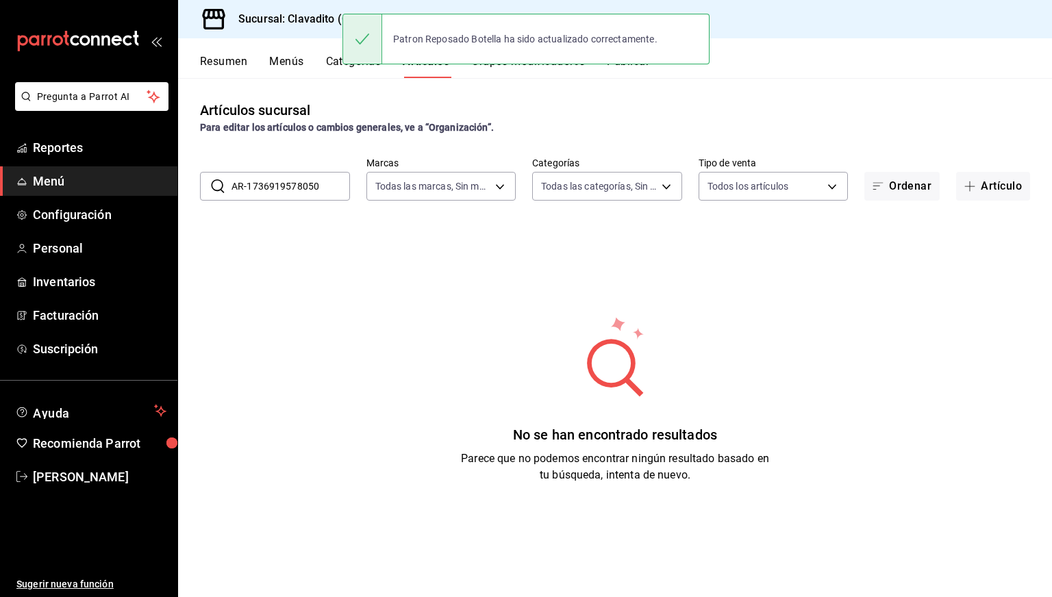
click at [283, 160] on div "​ AR-1736919578050 ​ Marcas Todas las marcas, Sin marca 7c6329b2-7c80-4d0a-92e1…" at bounding box center [615, 179] width 874 height 44
click at [275, 184] on input "AR-1736919578050" at bounding box center [290, 186] width 118 height 27
paste input "375688"
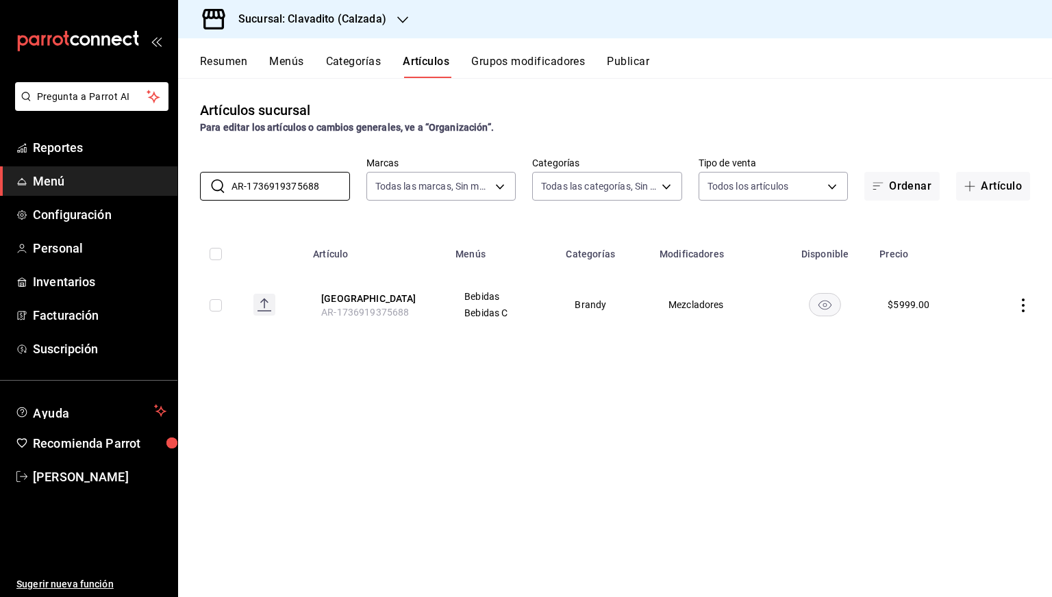
type input "AR-1736919375688"
click at [389, 296] on button "[GEOGRAPHIC_DATA]" at bounding box center [376, 299] width 110 height 14
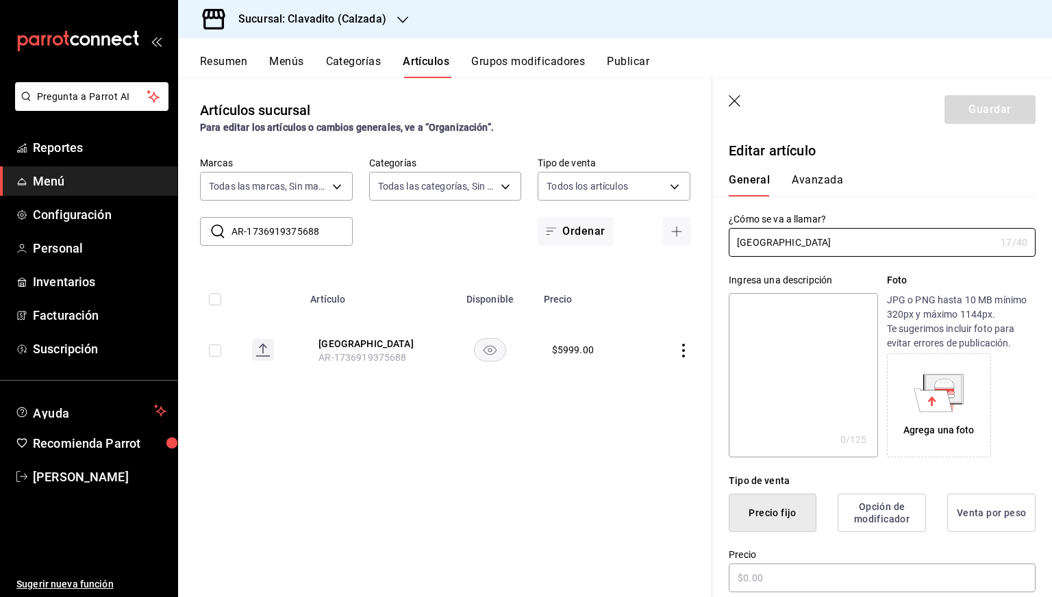
type input "$5999.00"
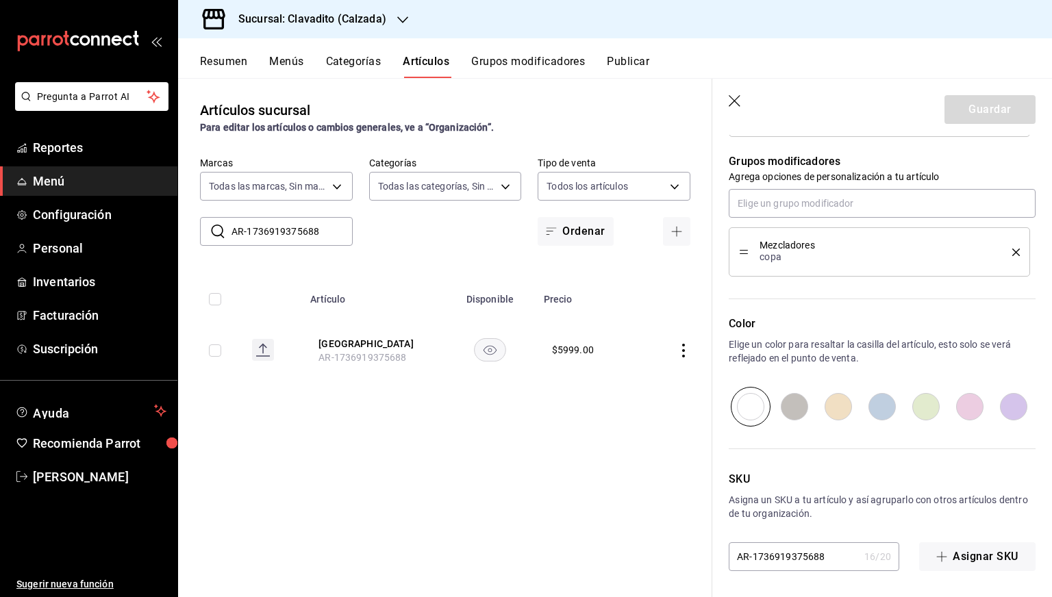
click at [783, 555] on input "AR-1736919375688" at bounding box center [793, 556] width 130 height 27
paste input "13003"
click at [783, 555] on input "13003" at bounding box center [793, 556] width 130 height 27
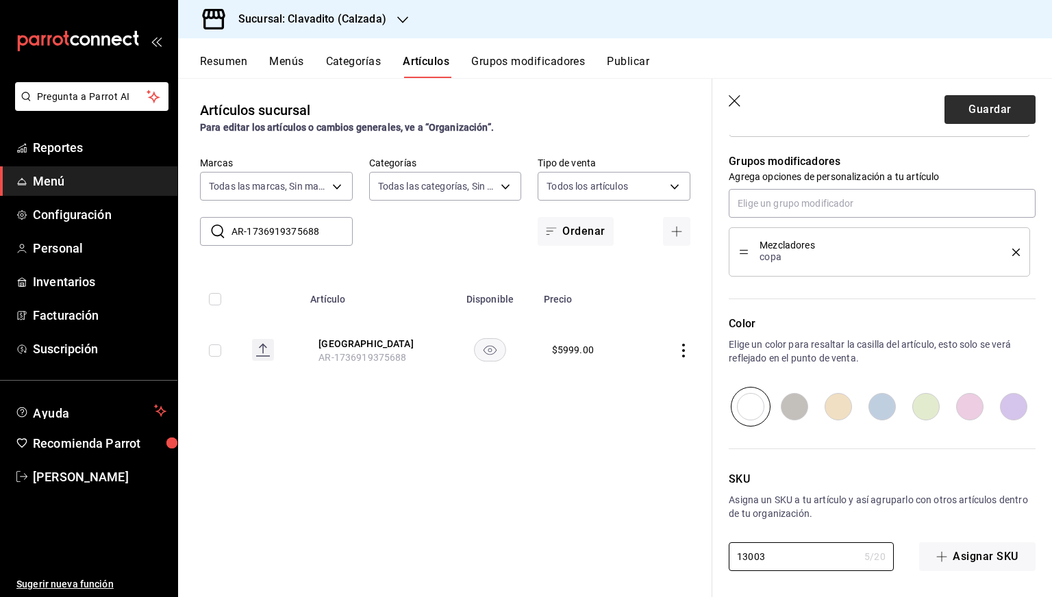
type input "13003"
click at [958, 108] on button "Guardar" at bounding box center [989, 109] width 91 height 29
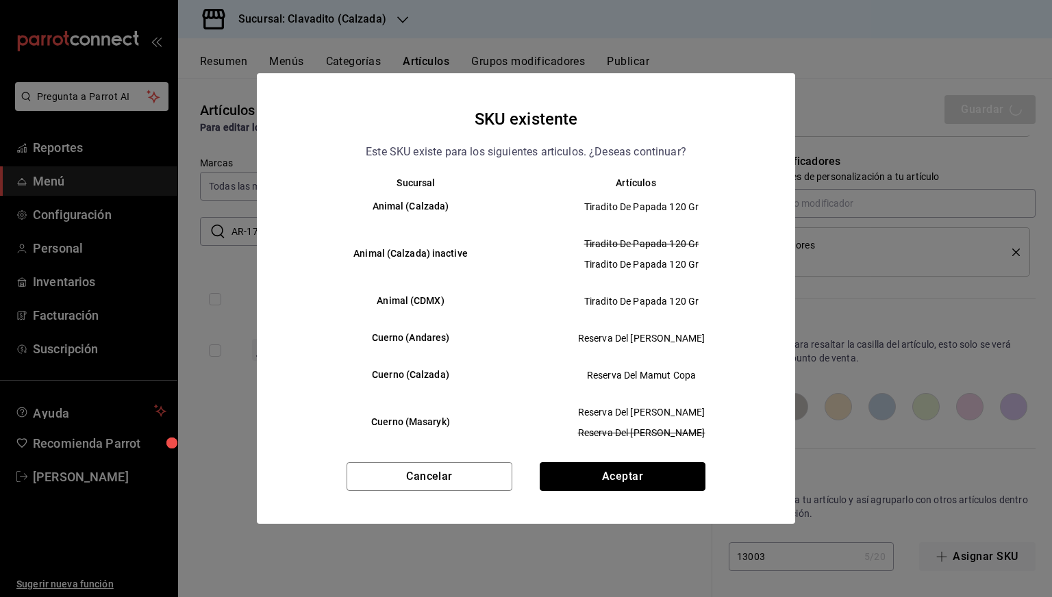
drag, startPoint x: 620, startPoint y: 468, endPoint x: 662, endPoint y: 313, distance: 161.1
click at [662, 313] on div "SKU existente Este SKU existe para los siguientes articulos. ¿Deseas continuar?…" at bounding box center [526, 298] width 538 height 450
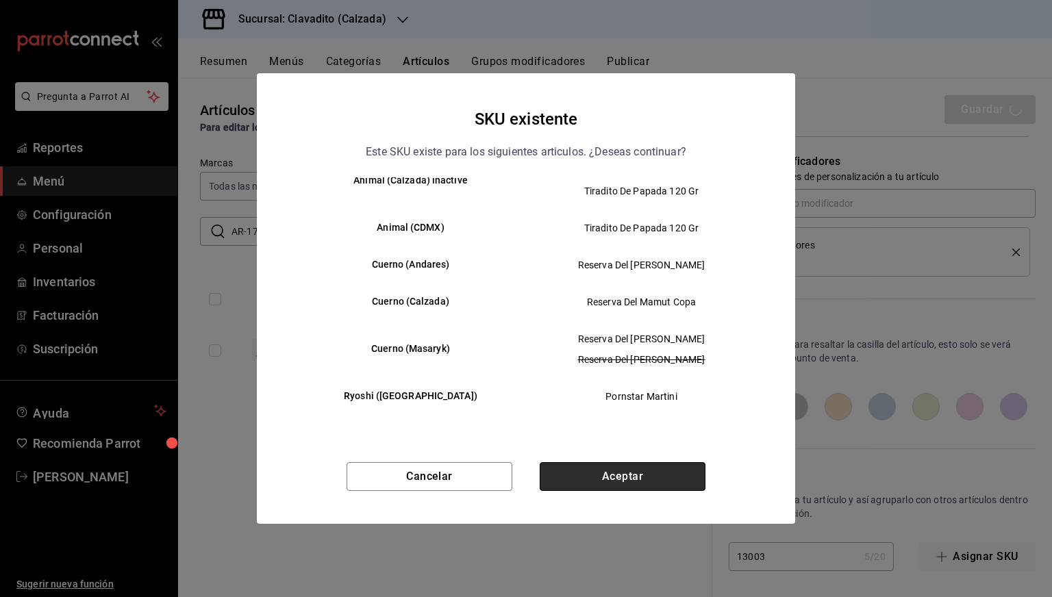
click at [592, 470] on button "Aceptar" at bounding box center [622, 476] width 166 height 29
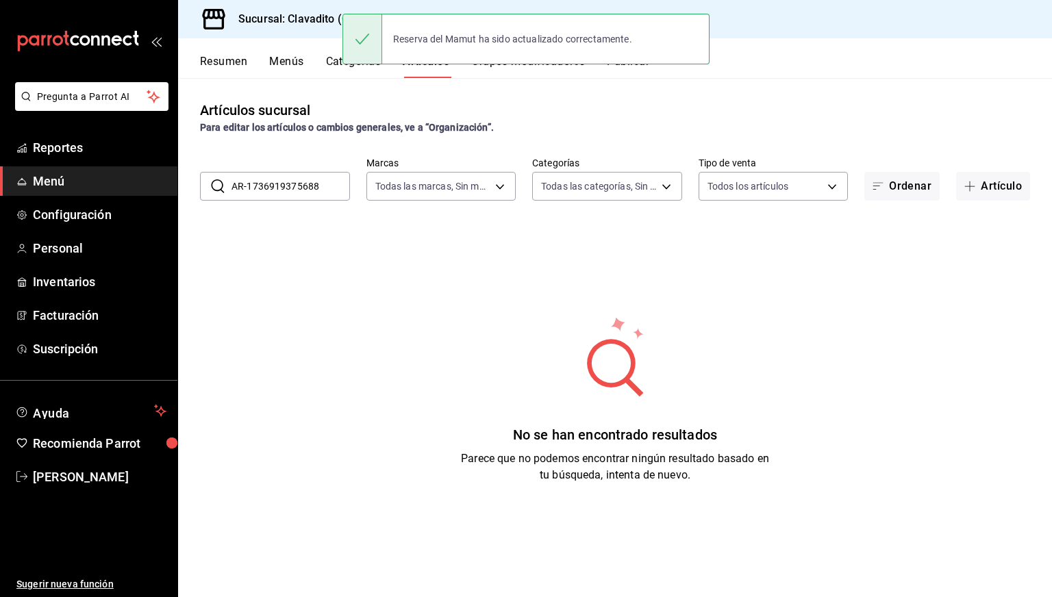
click at [281, 12] on h3 "Sucursal: Clavadito (Calzada)" at bounding box center [306, 19] width 159 height 16
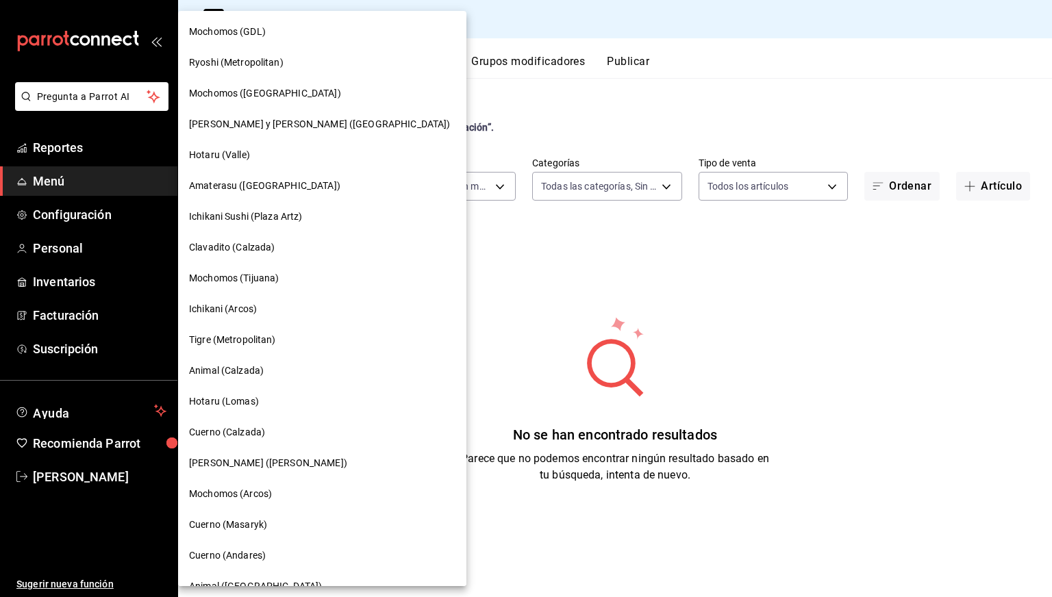
click at [219, 429] on span "Cuerno (Calzada)" at bounding box center [227, 432] width 76 height 14
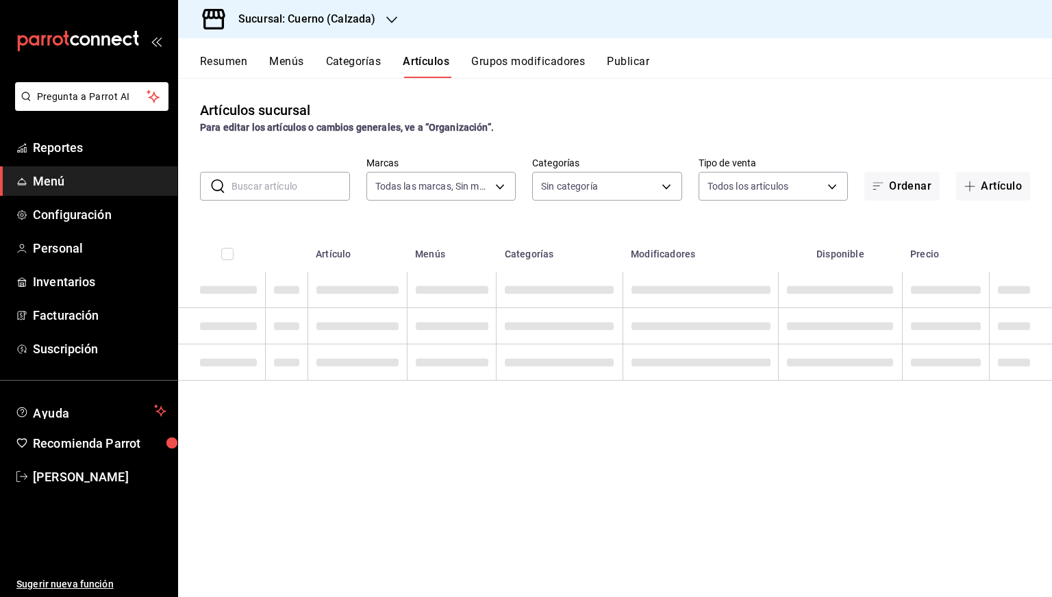
type input "b7ae777b-2dfc-42e0-9650-6cefdf37a424,c000f1c0-fb9f-4016-8e6a-f0d1e83e893d"
type input "fcad426d-22b8-4bc7-85b2-27ee6775f3f6,560d4c35-d9fc-4089-91ff-402d238ea400,30284…"
click at [271, 186] on input "text" at bounding box center [290, 186] width 118 height 27
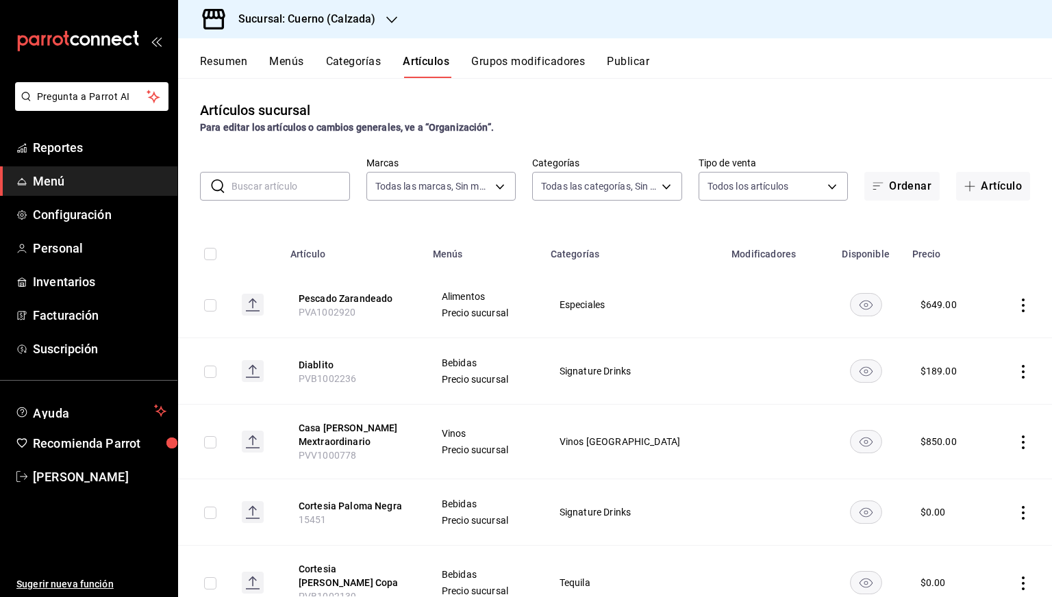
paste input "13003"
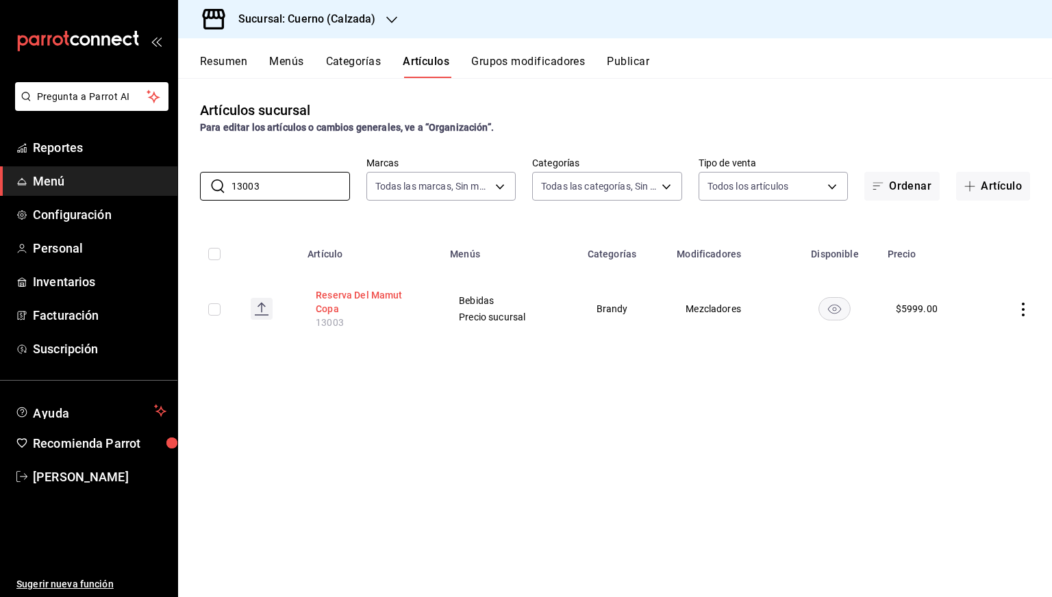
type input "13003"
click at [351, 293] on button "Reserva Del Mamut Copa" at bounding box center [371, 301] width 110 height 27
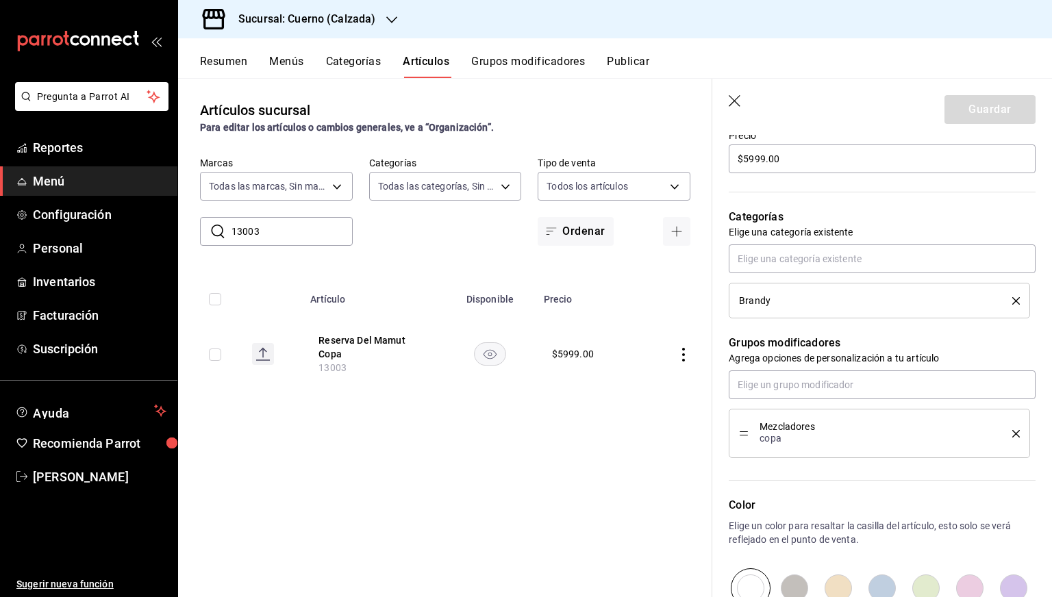
scroll to position [600, 0]
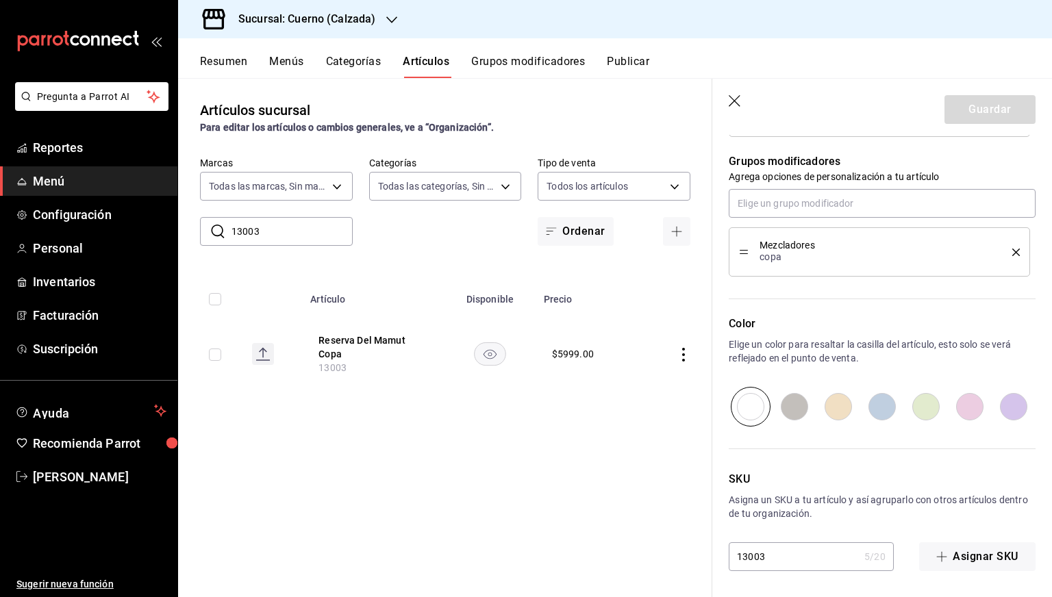
click at [753, 544] on input "13003" at bounding box center [793, 556] width 130 height 27
paste input "0579"
click at [753, 544] on input "10579" at bounding box center [793, 556] width 130 height 27
type input "10579"
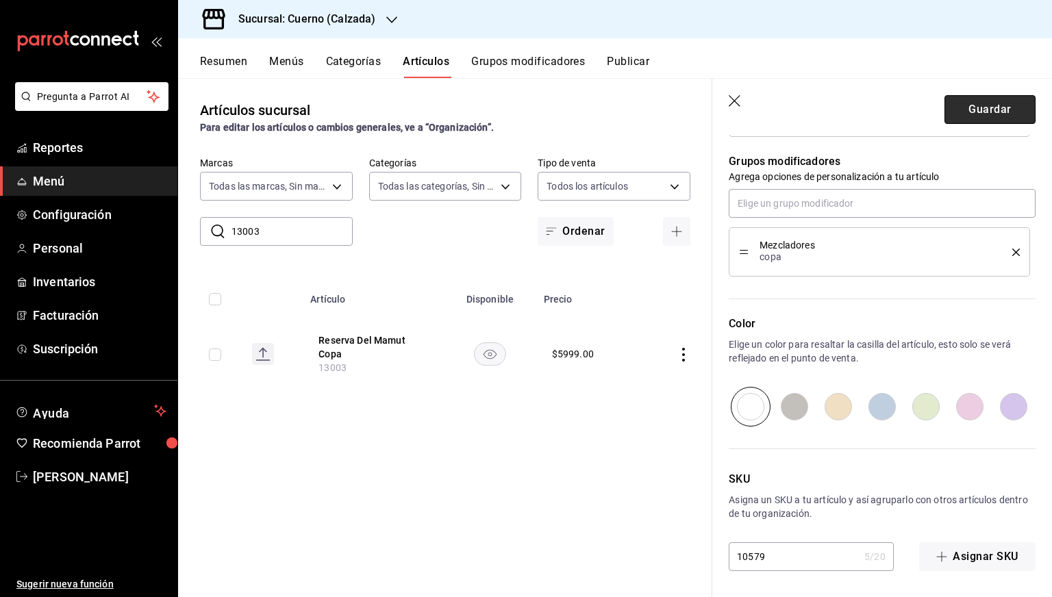
click at [972, 122] on button "Guardar" at bounding box center [989, 109] width 91 height 29
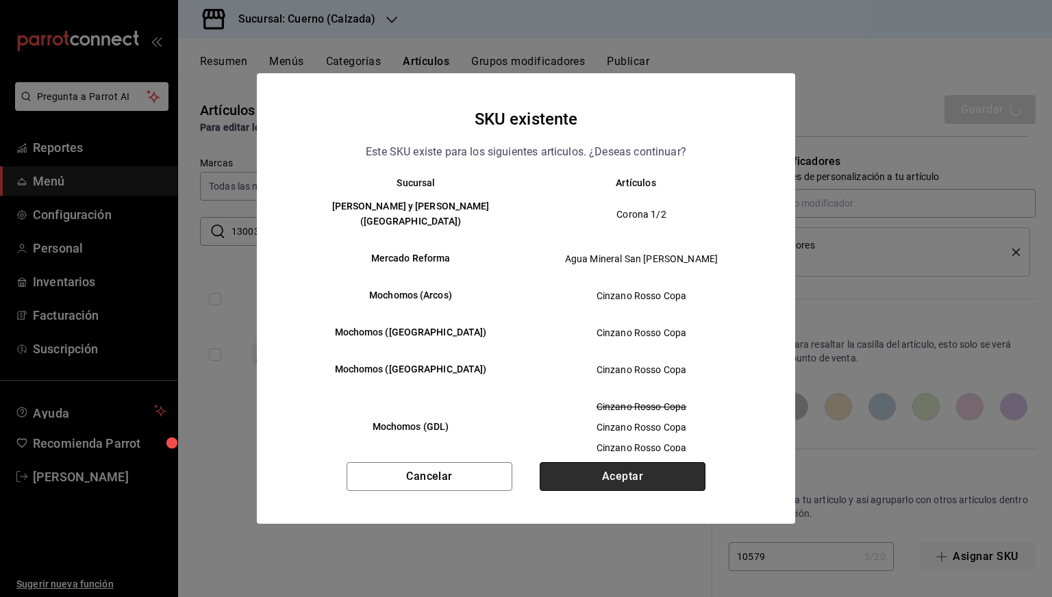
click at [628, 480] on button "Aceptar" at bounding box center [622, 476] width 166 height 29
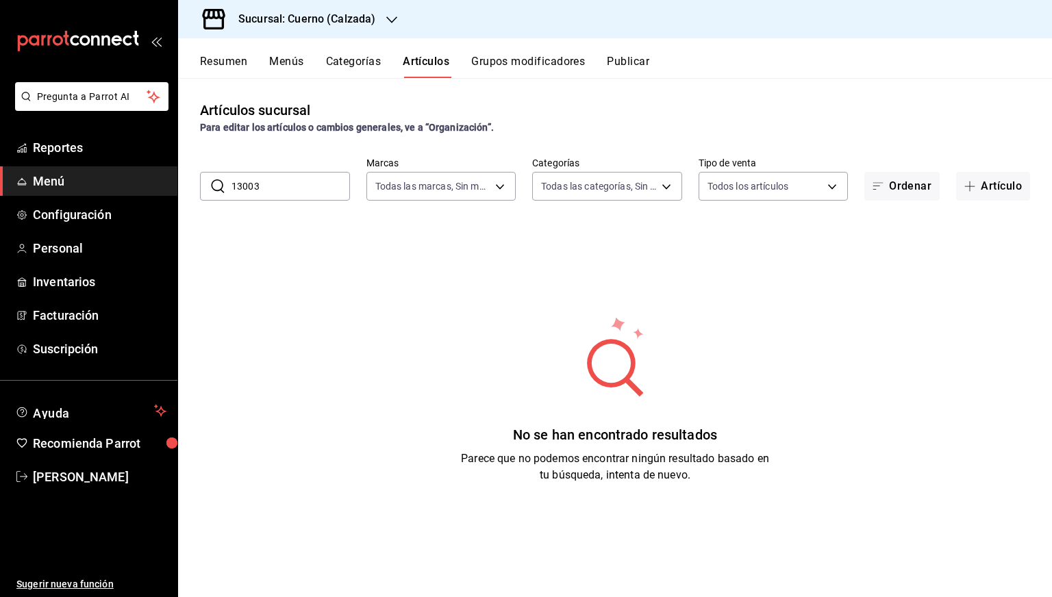
click at [270, 188] on input "13003" at bounding box center [290, 186] width 118 height 27
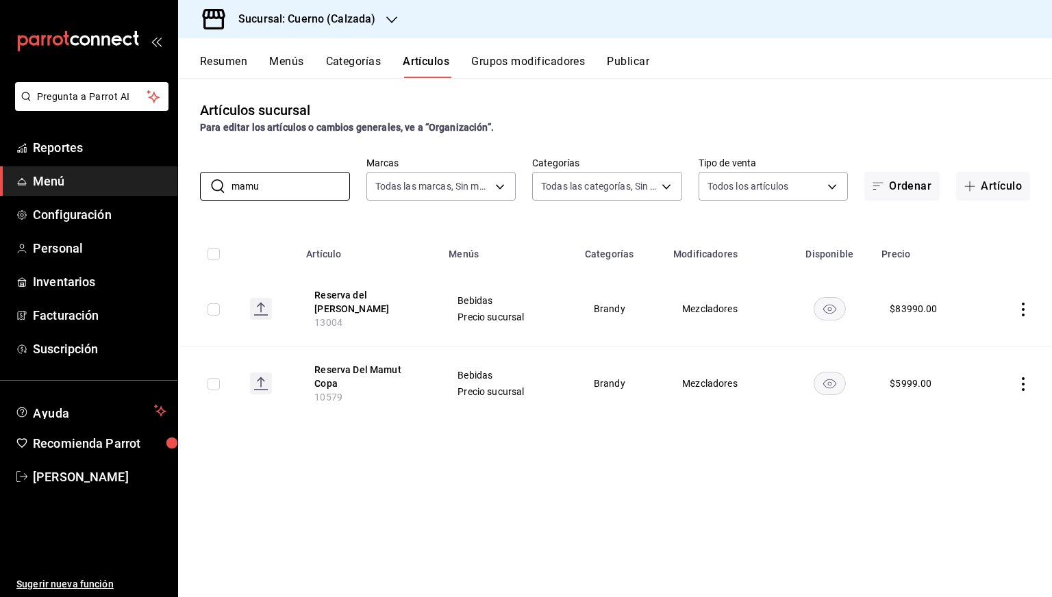
type input "mamu"
click at [292, 186] on input "mamu" at bounding box center [290, 186] width 118 height 27
click at [342, 302] on button "Reserva del [PERSON_NAME]" at bounding box center [369, 301] width 110 height 27
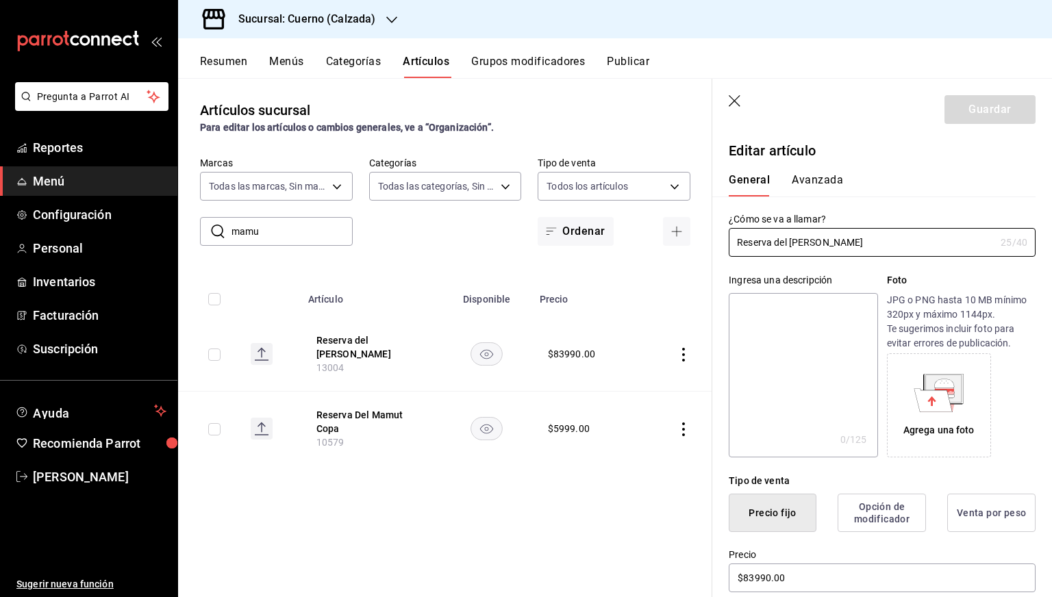
scroll to position [587, 0]
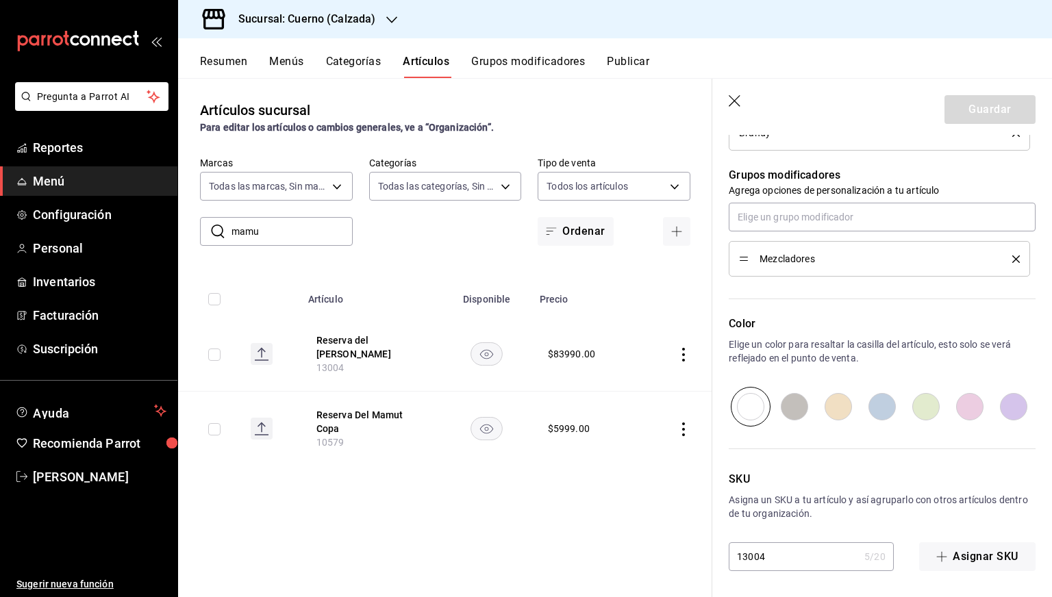
click at [778, 552] on input "13004" at bounding box center [793, 556] width 130 height 27
paste input "3"
click at [778, 552] on input "13003" at bounding box center [793, 556] width 130 height 27
type input "13003"
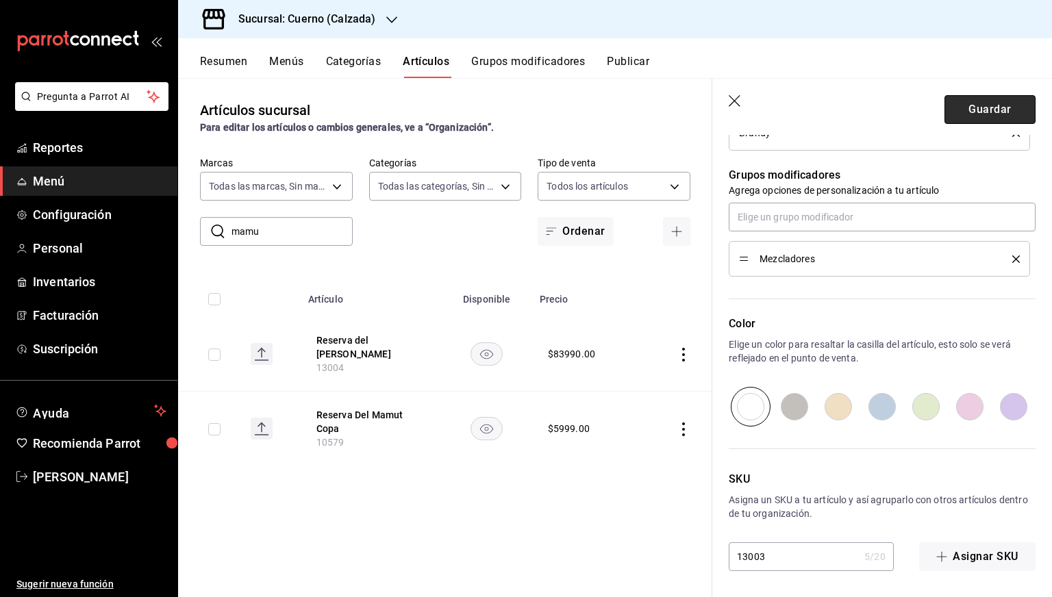
click at [987, 105] on button "Guardar" at bounding box center [989, 109] width 91 height 29
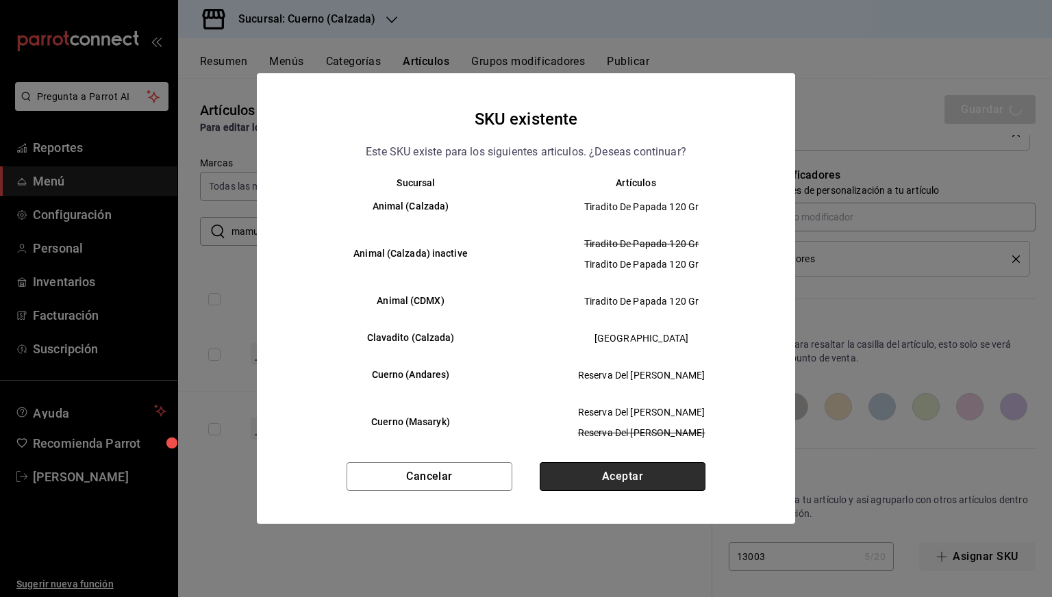
click at [611, 479] on button "Aceptar" at bounding box center [622, 476] width 166 height 29
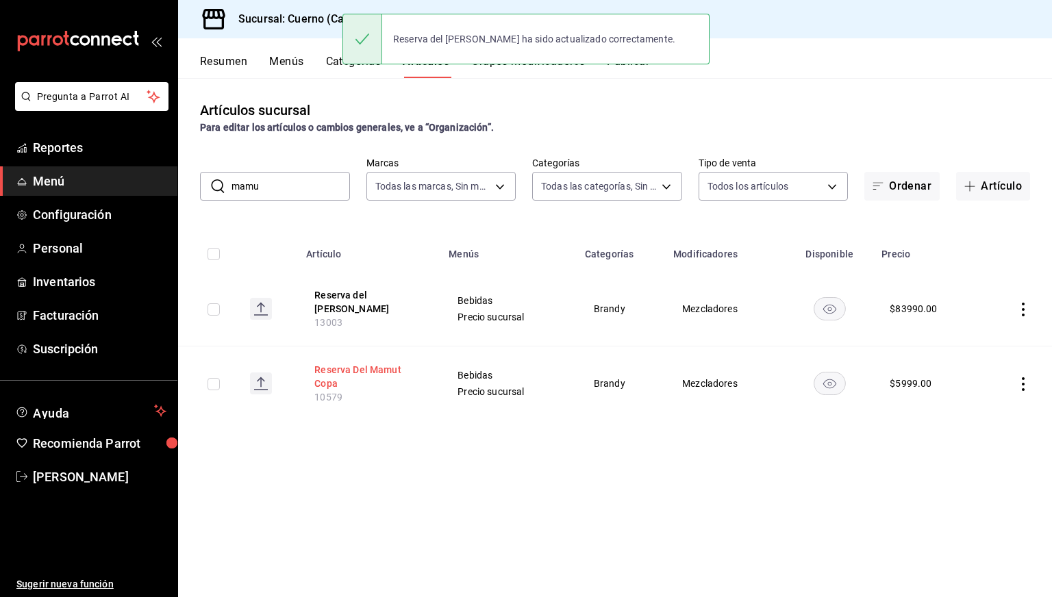
click at [345, 377] on button "Reserva Del Mamut Copa" at bounding box center [369, 376] width 110 height 27
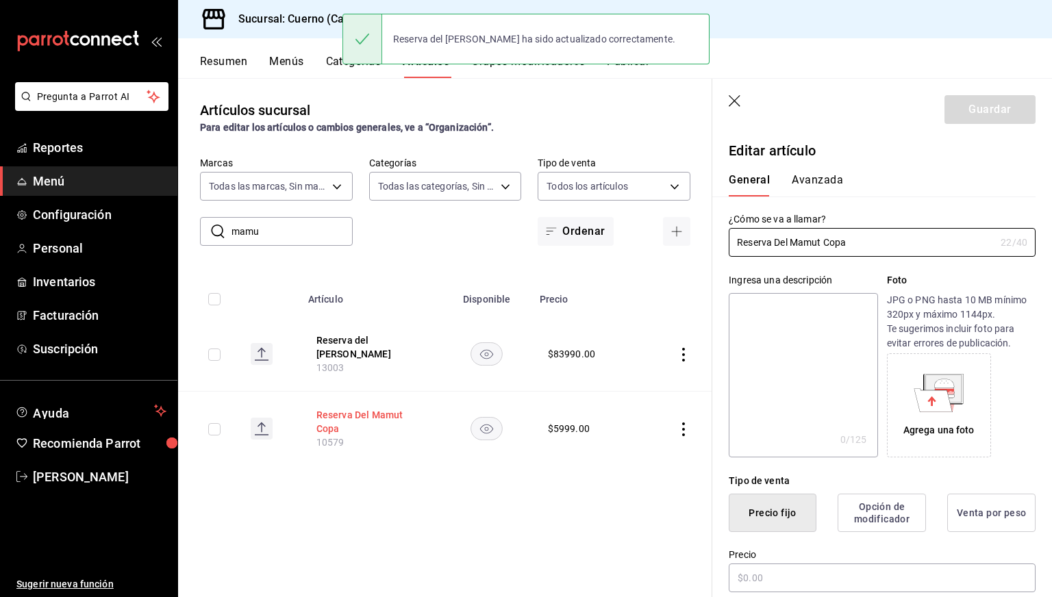
type input "$5999.00"
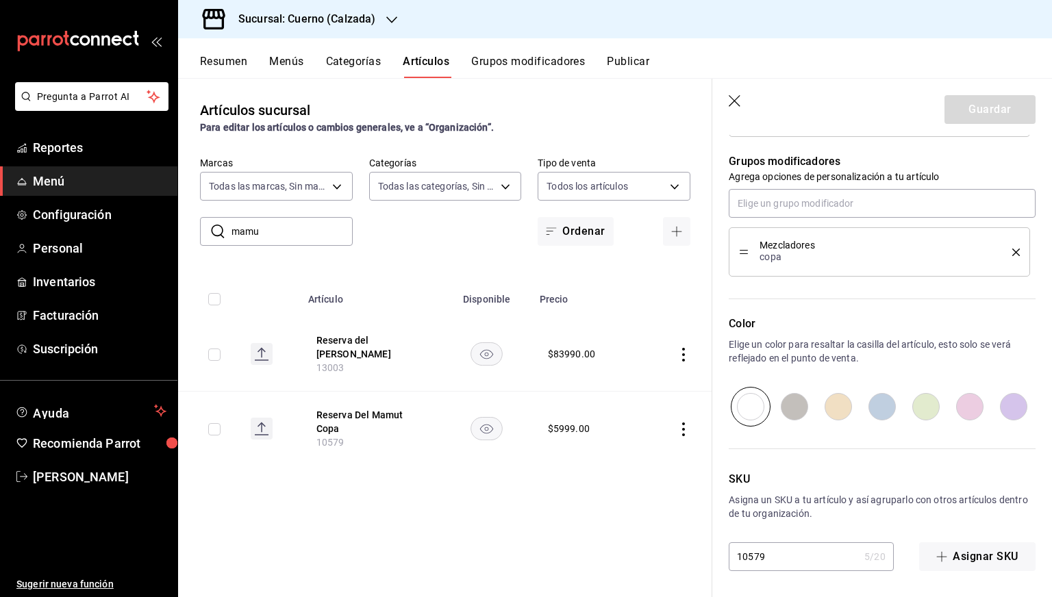
click at [748, 565] on input "10579" at bounding box center [793, 556] width 130 height 27
paste input "3004"
click at [748, 565] on input "13004" at bounding box center [793, 556] width 130 height 27
type input "13004"
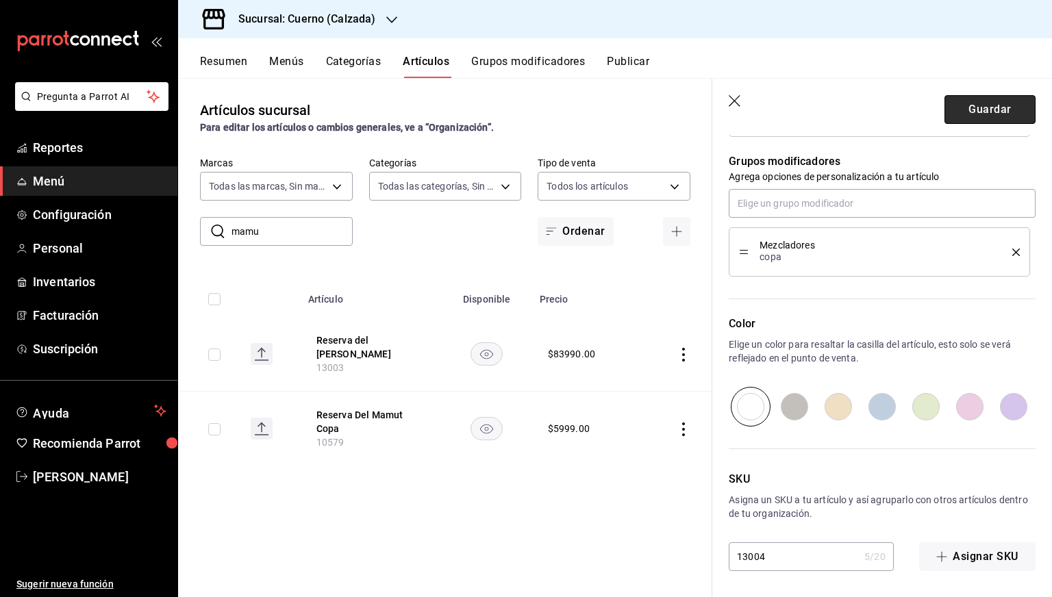
click at [961, 115] on button "Guardar" at bounding box center [989, 109] width 91 height 29
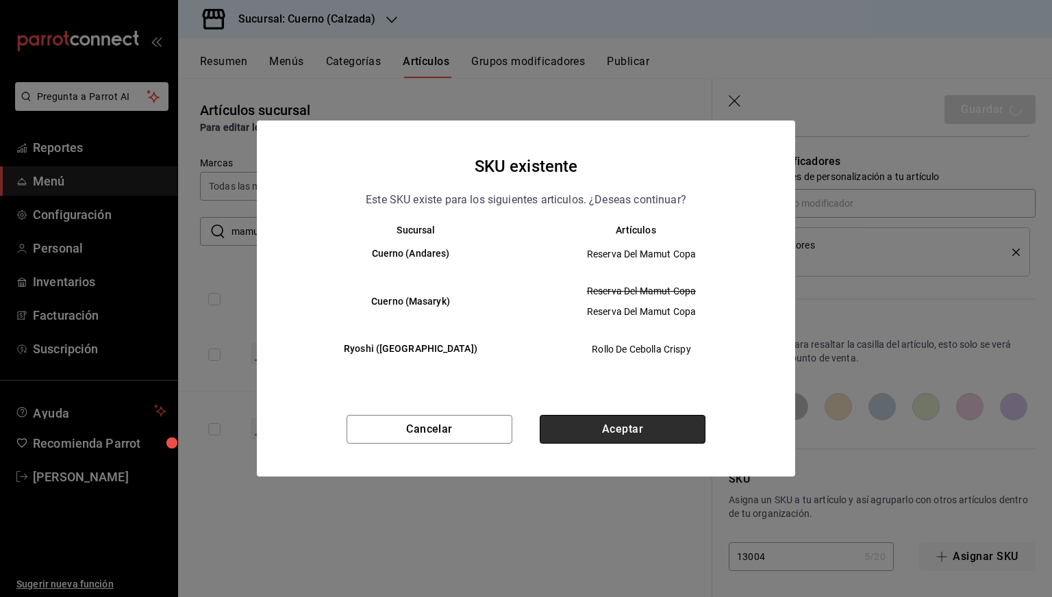
click at [617, 428] on button "Aceptar" at bounding box center [622, 429] width 166 height 29
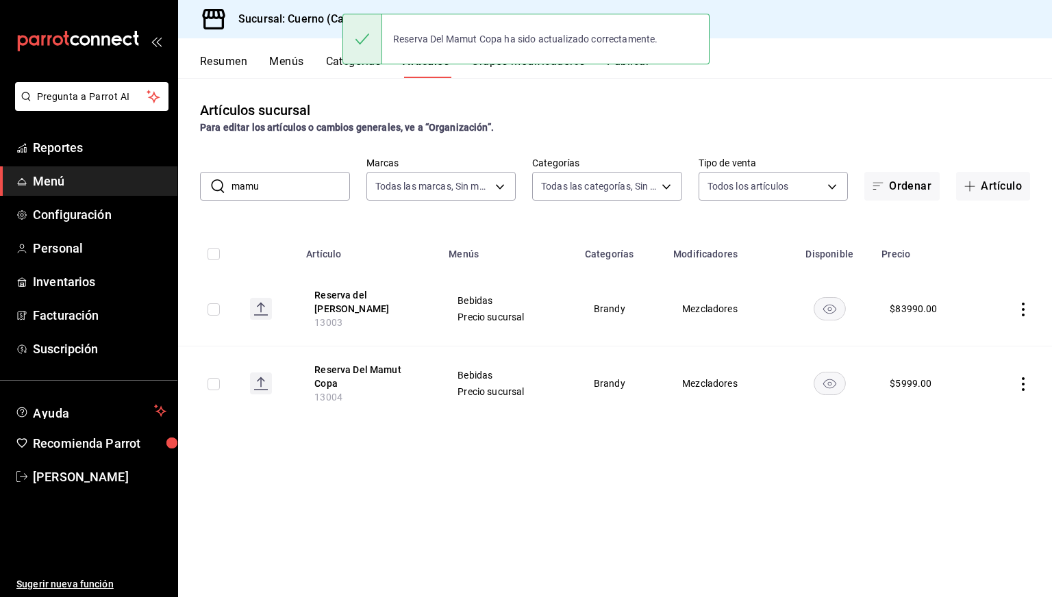
click at [270, 189] on input "mamu" at bounding box center [290, 186] width 118 height 27
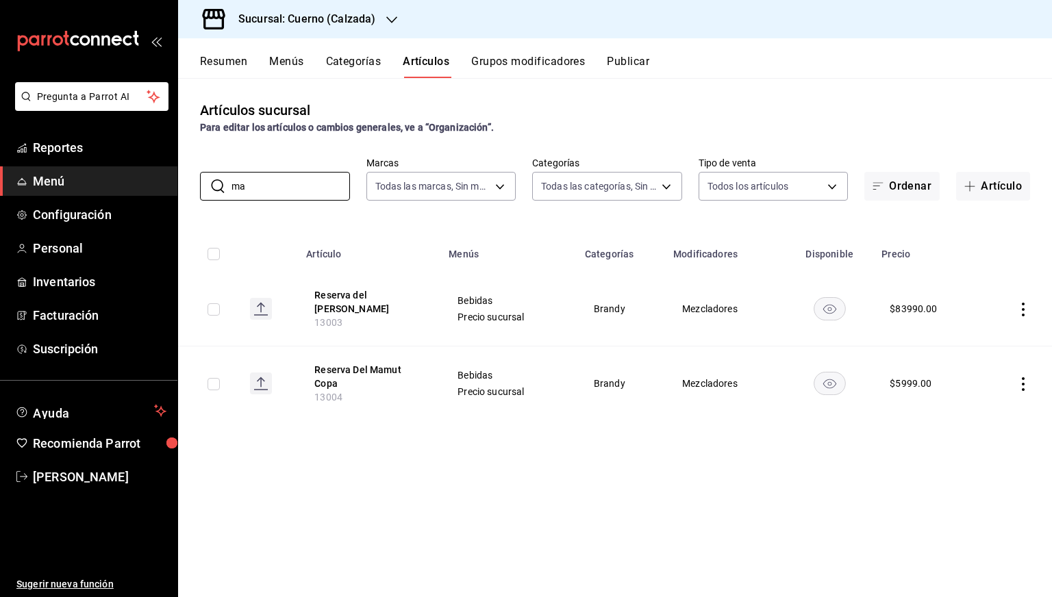
type input "m"
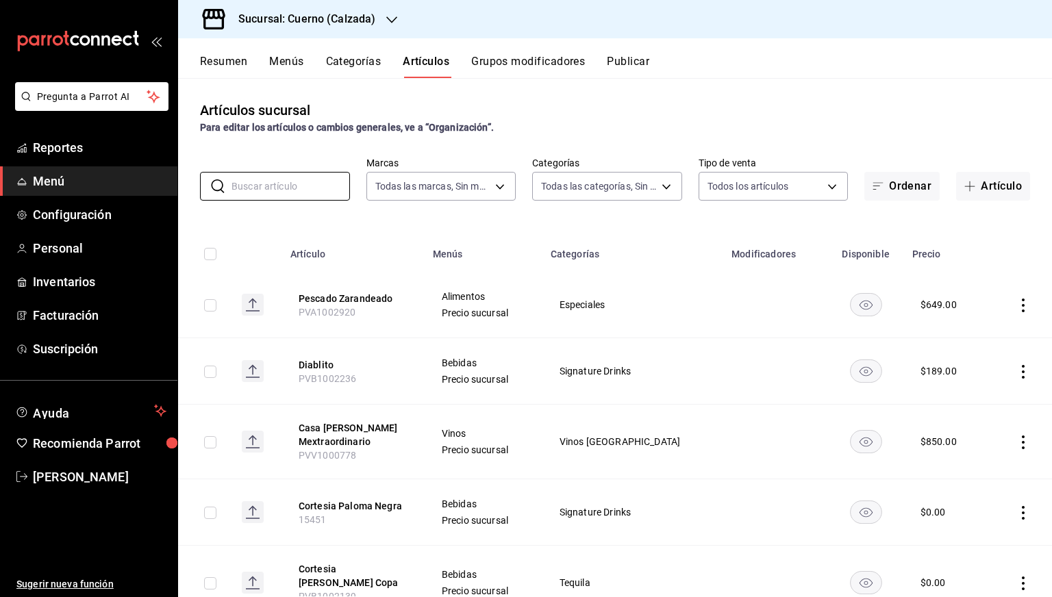
click at [331, 27] on div "Sucursal: Cuerno (Calzada)" at bounding box center [296, 19] width 214 height 38
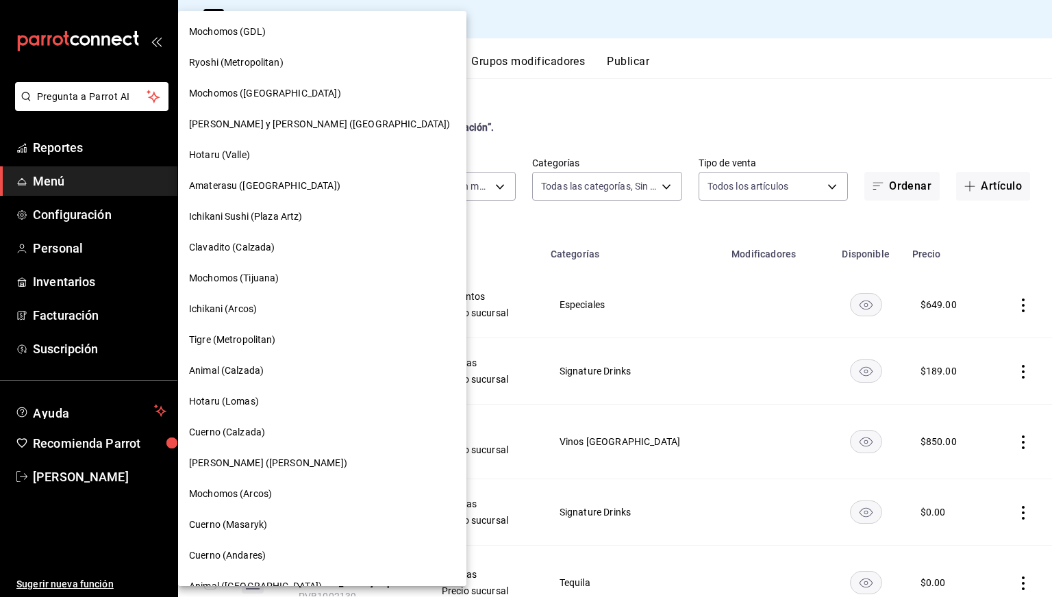
click at [249, 255] on div "Clavadito (Calzada)" at bounding box center [322, 247] width 288 height 31
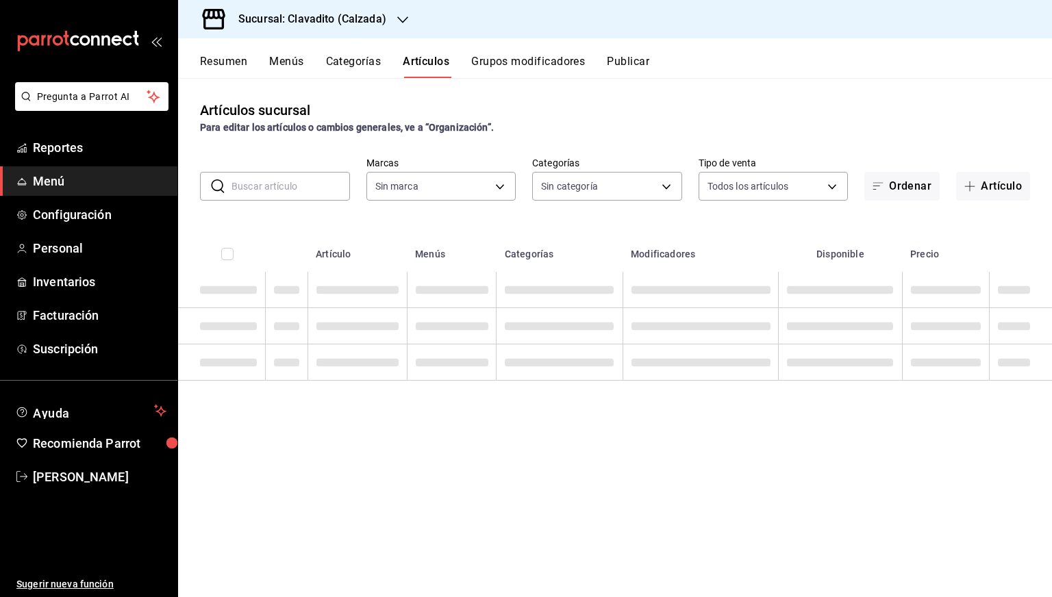
type input "baf57ed1-919f-4c82-8763-5f61bb5ecf6c,a733550a-1833-4f39-b337-4b288d8ef239,37b97…"
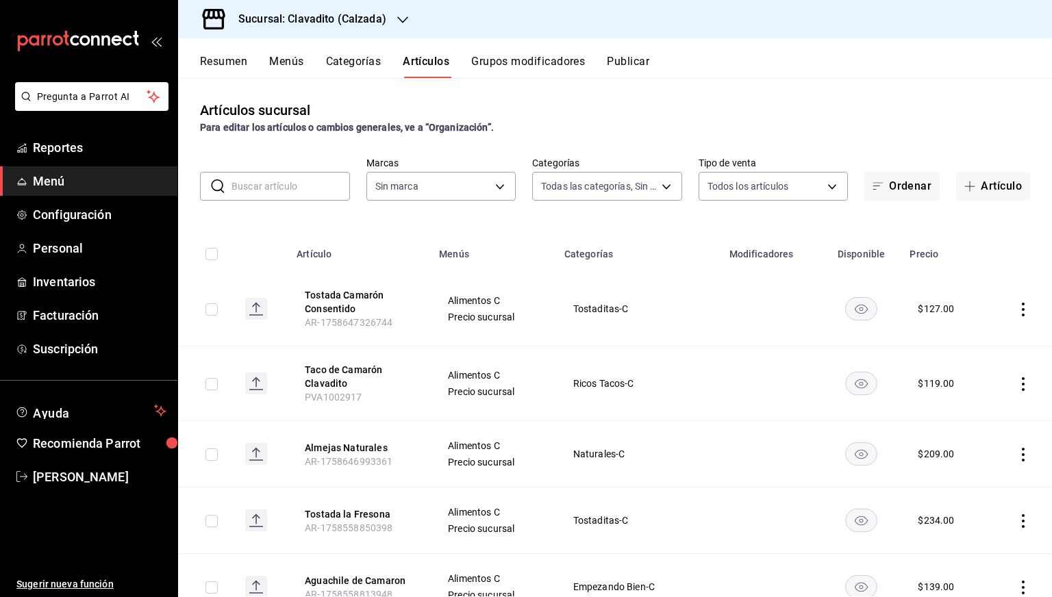
click at [287, 196] on input "text" at bounding box center [290, 186] width 118 height 27
type input "7c6329b2-7c80-4d0a-92e1-359a60270725"
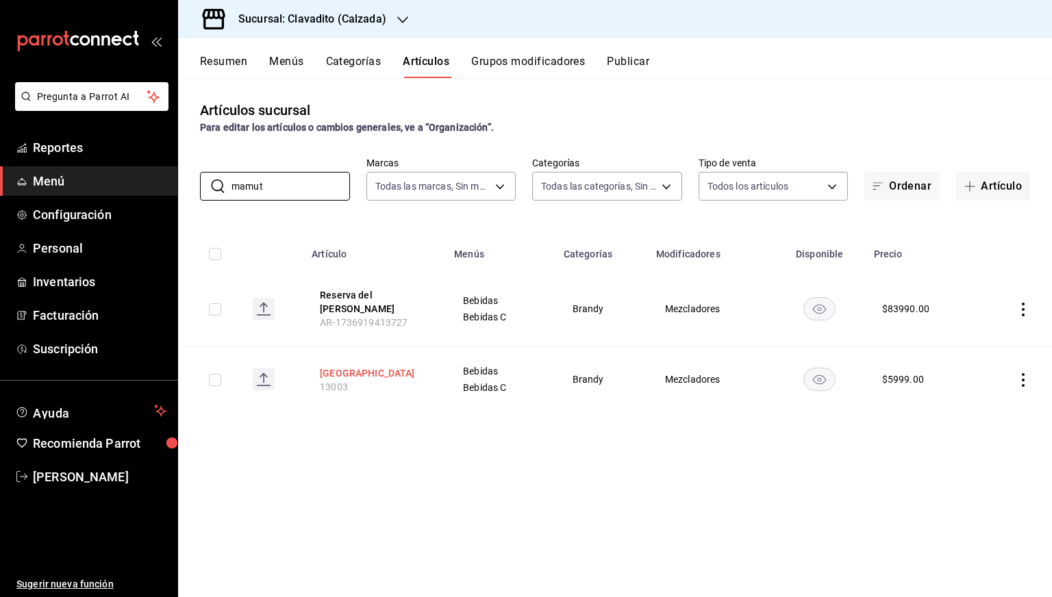
type input "mamut"
click at [377, 372] on button "[GEOGRAPHIC_DATA]" at bounding box center [375, 373] width 110 height 14
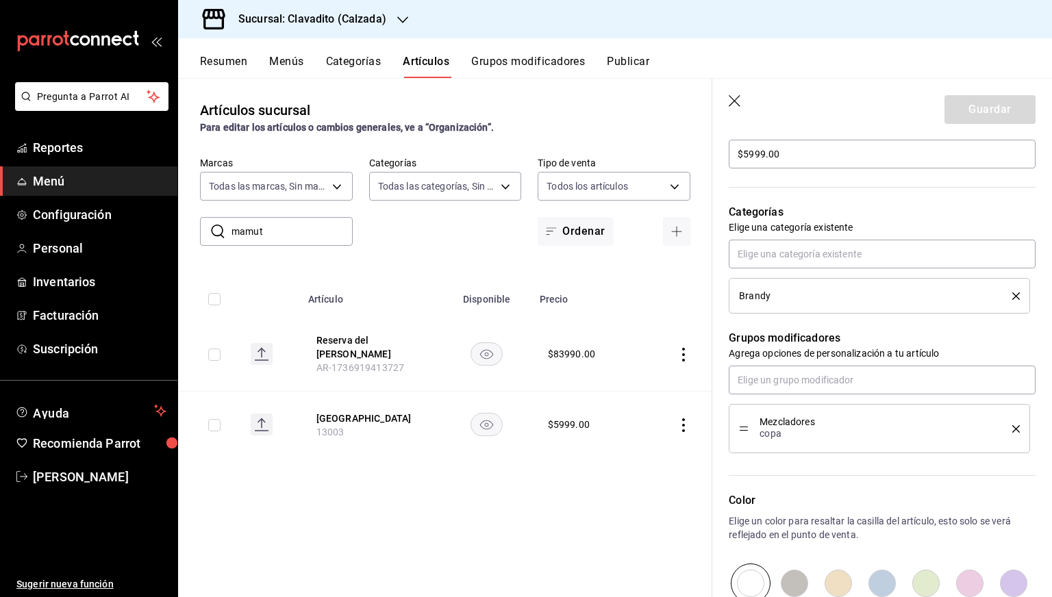
scroll to position [600, 0]
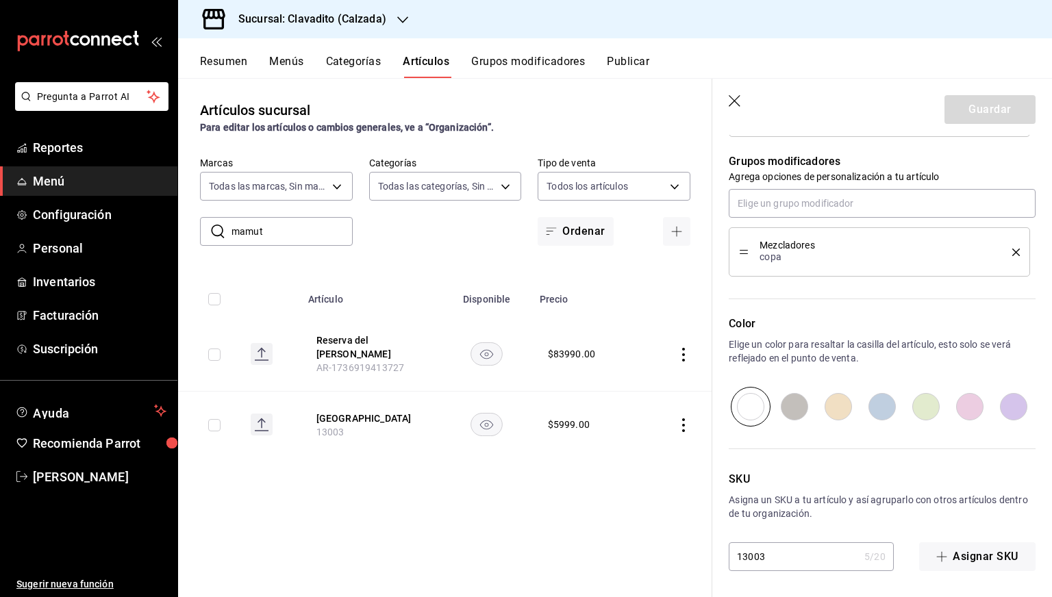
click at [772, 557] on input "13003" at bounding box center [793, 556] width 130 height 27
paste input "4"
click at [772, 557] on input "13004" at bounding box center [793, 556] width 130 height 27
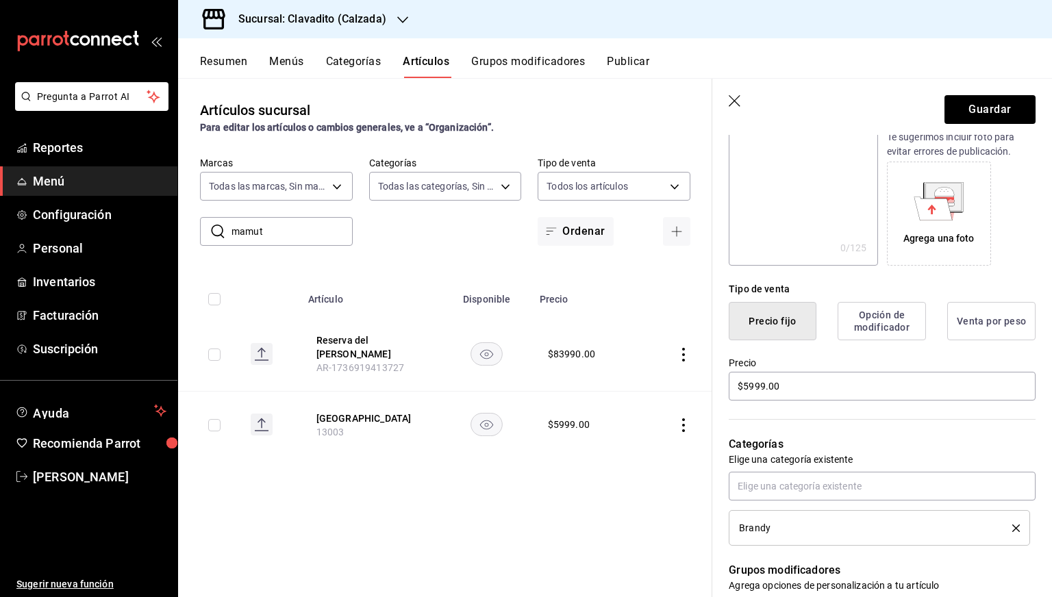
scroll to position [0, 0]
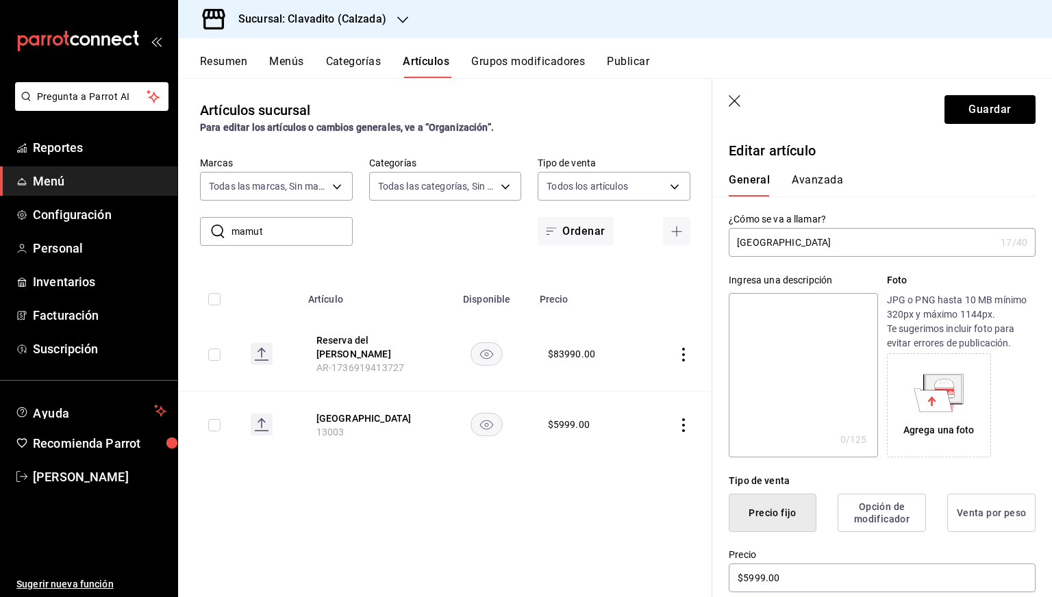
type input "13004"
click at [859, 238] on input "[GEOGRAPHIC_DATA]" at bounding box center [861, 242] width 266 height 27
type input "Reserva del Mamut Copa"
click at [969, 105] on button "Guardar" at bounding box center [989, 109] width 91 height 29
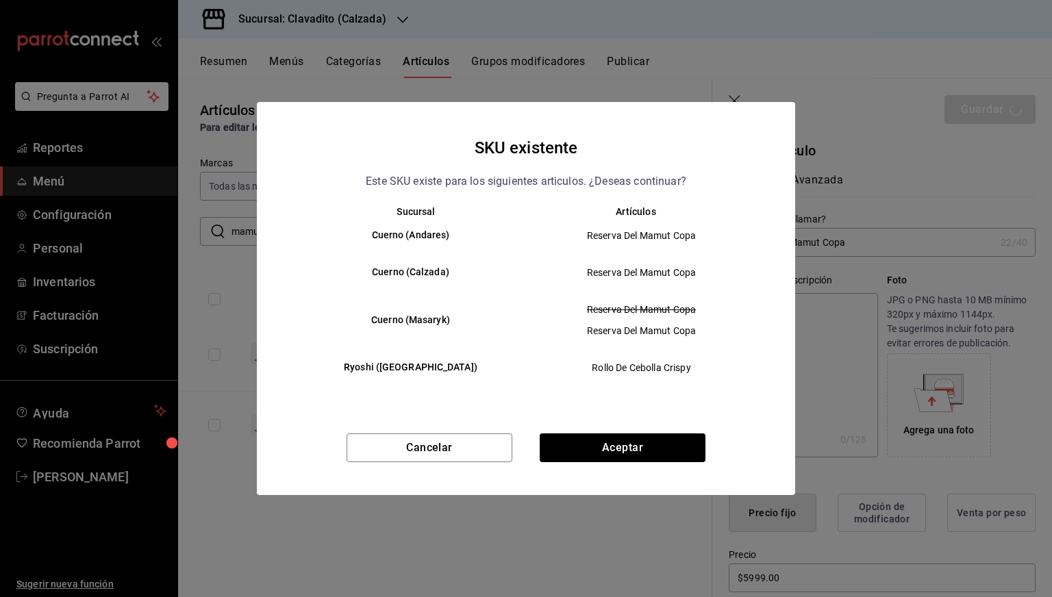
click at [628, 431] on div "SKU existente Este SKU existe para los siguientes articulos. ¿Deseas continuar?…" at bounding box center [526, 298] width 538 height 392
click at [618, 442] on button "Aceptar" at bounding box center [622, 447] width 166 height 29
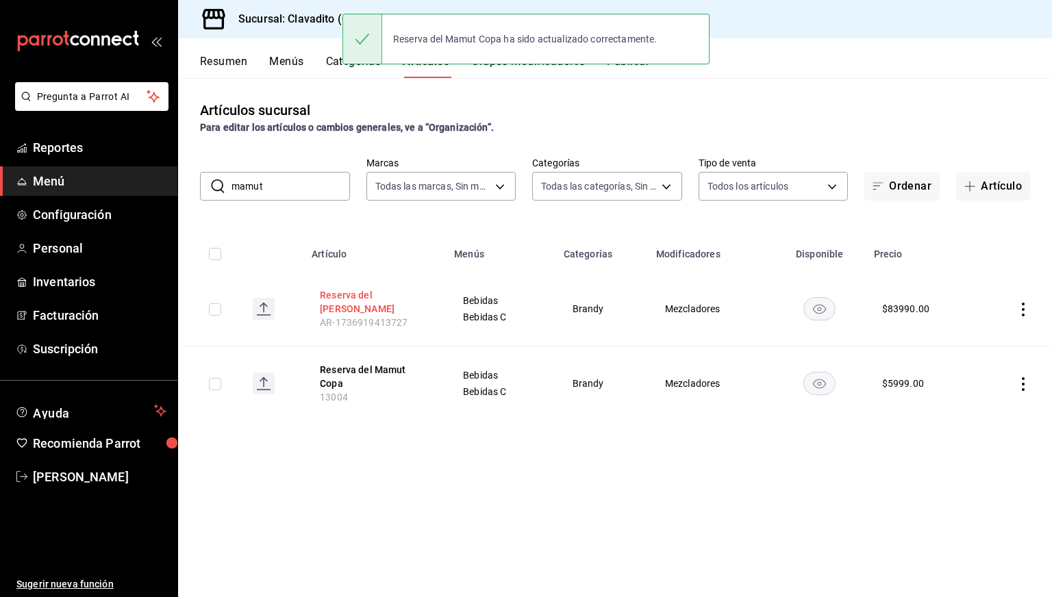
click at [353, 294] on button "Reserva del [PERSON_NAME]" at bounding box center [375, 301] width 110 height 27
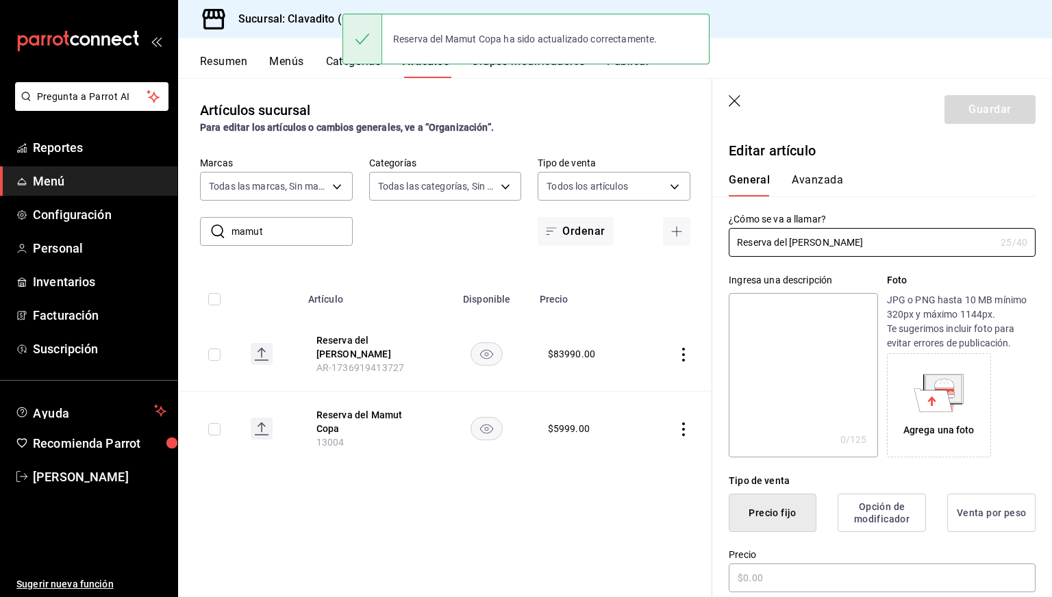
type input "$83990.00"
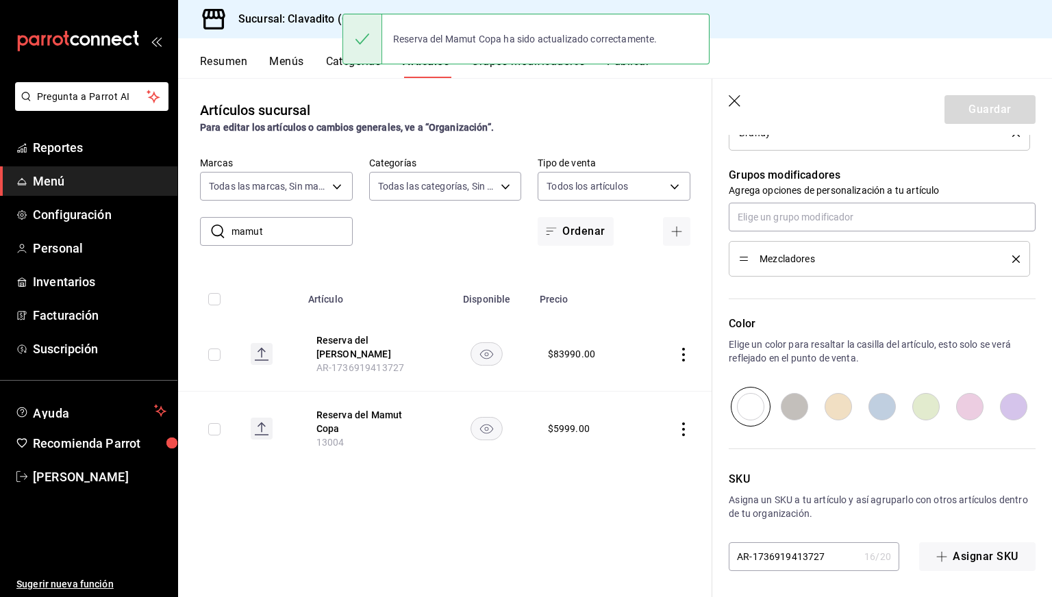
click at [767, 548] on input "AR-1736919413727" at bounding box center [793, 556] width 130 height 27
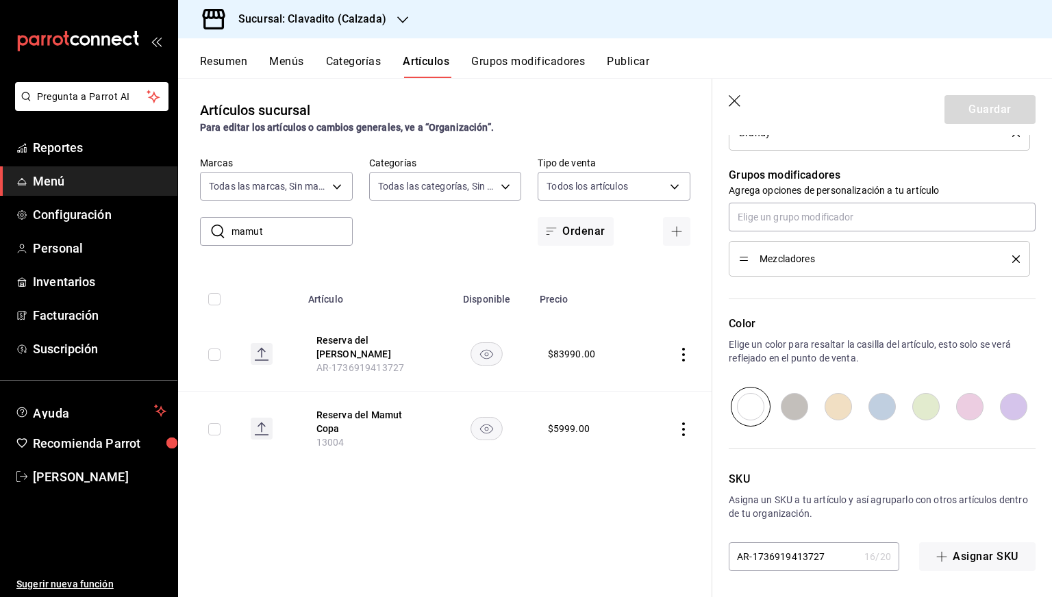
click at [767, 548] on input "AR-1736919413727" at bounding box center [793, 556] width 130 height 27
paste input "13003"
type input "13003"
click at [989, 111] on button "Guardar" at bounding box center [989, 109] width 91 height 29
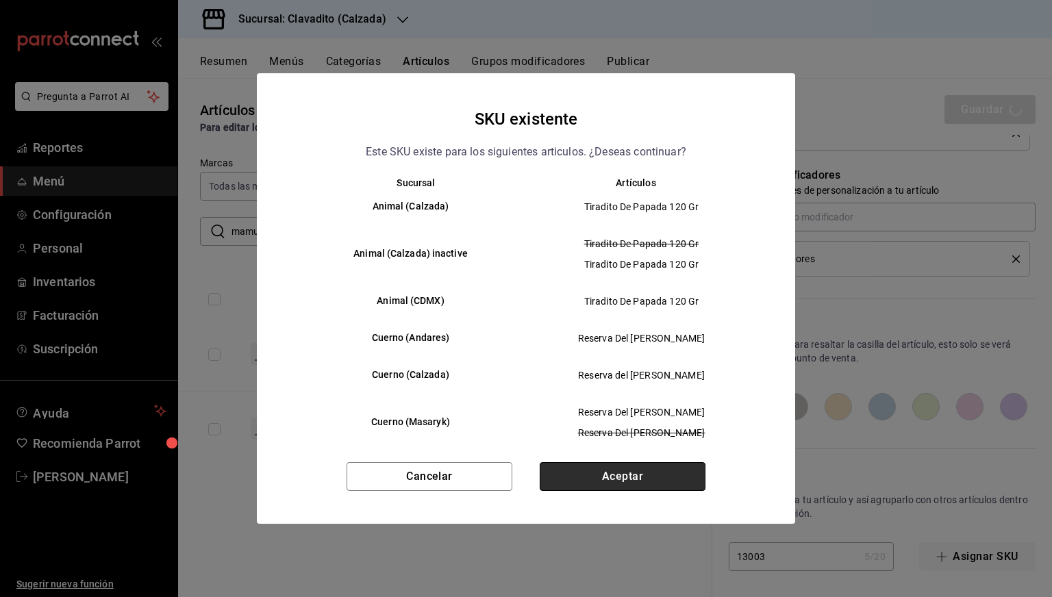
click at [589, 474] on button "Aceptar" at bounding box center [622, 476] width 166 height 29
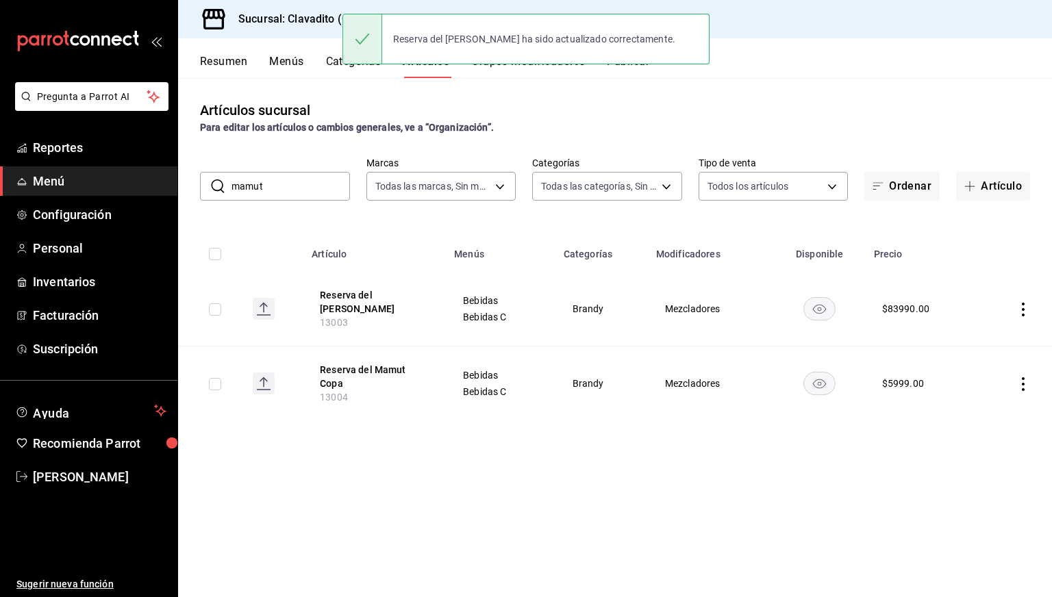
click at [285, 181] on input "mamut" at bounding box center [290, 186] width 118 height 27
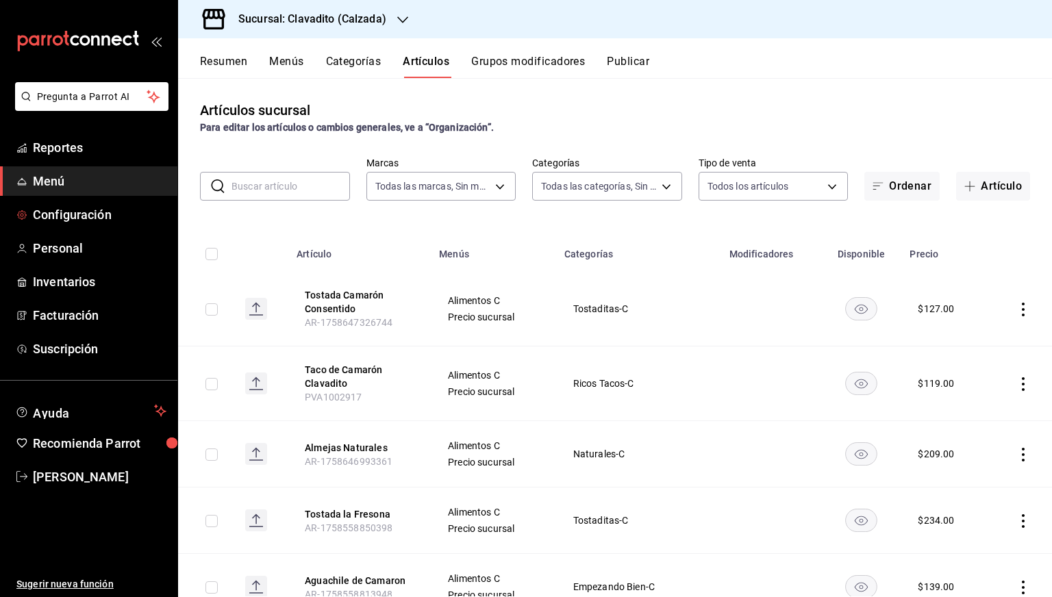
paste input "AR-1736919554806"
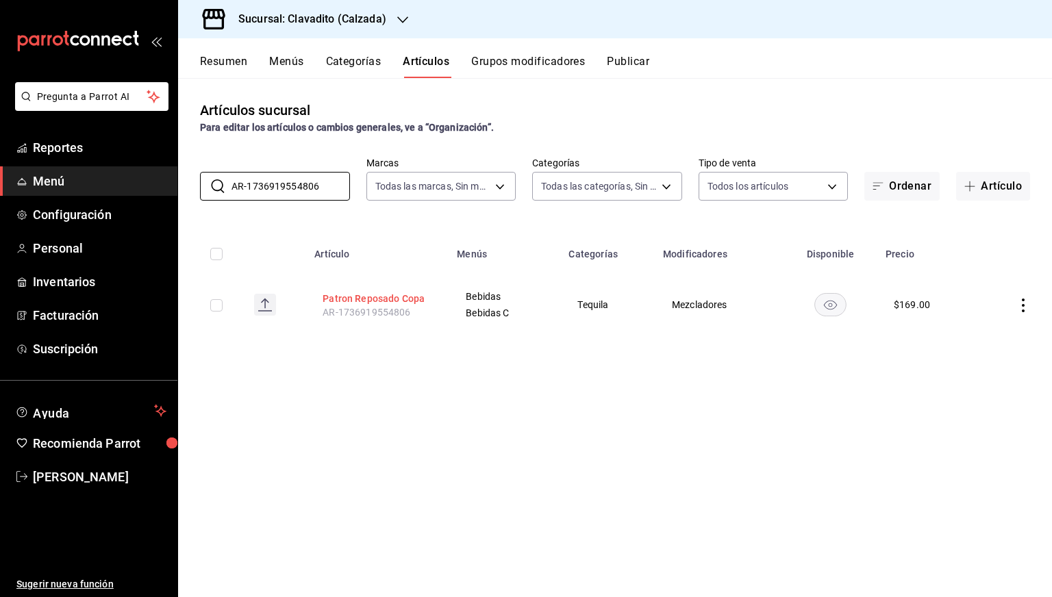
type input "AR-1736919554806"
drag, startPoint x: 403, startPoint y: 306, endPoint x: 394, endPoint y: 296, distance: 12.6
click at [394, 296] on th "Patron Reposado Copa AR-1736919554806" at bounding box center [377, 305] width 142 height 66
click at [394, 296] on button "Patron Reposado Copa" at bounding box center [377, 299] width 110 height 14
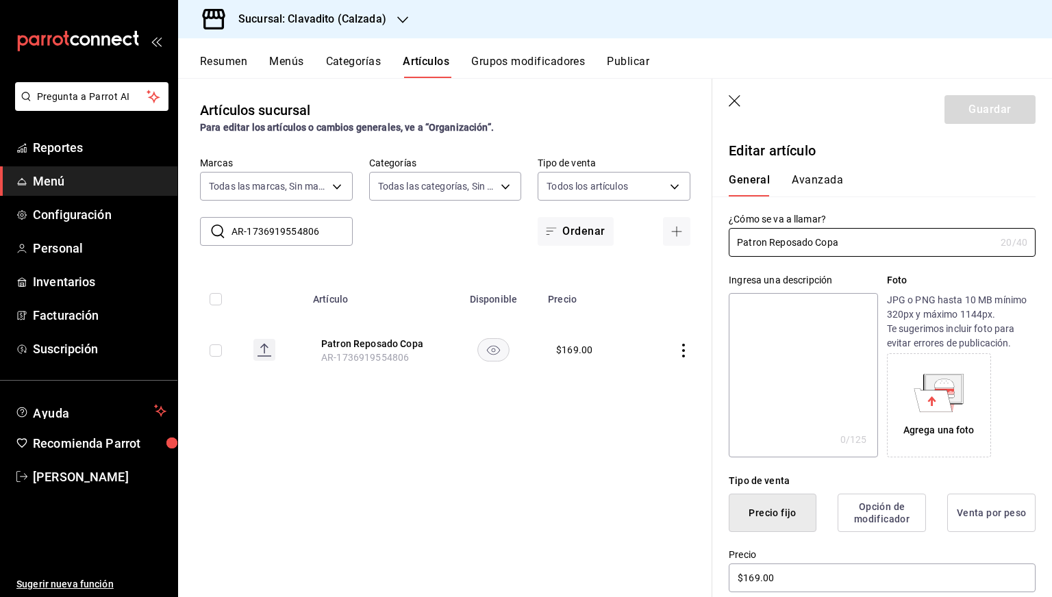
scroll to position [600, 0]
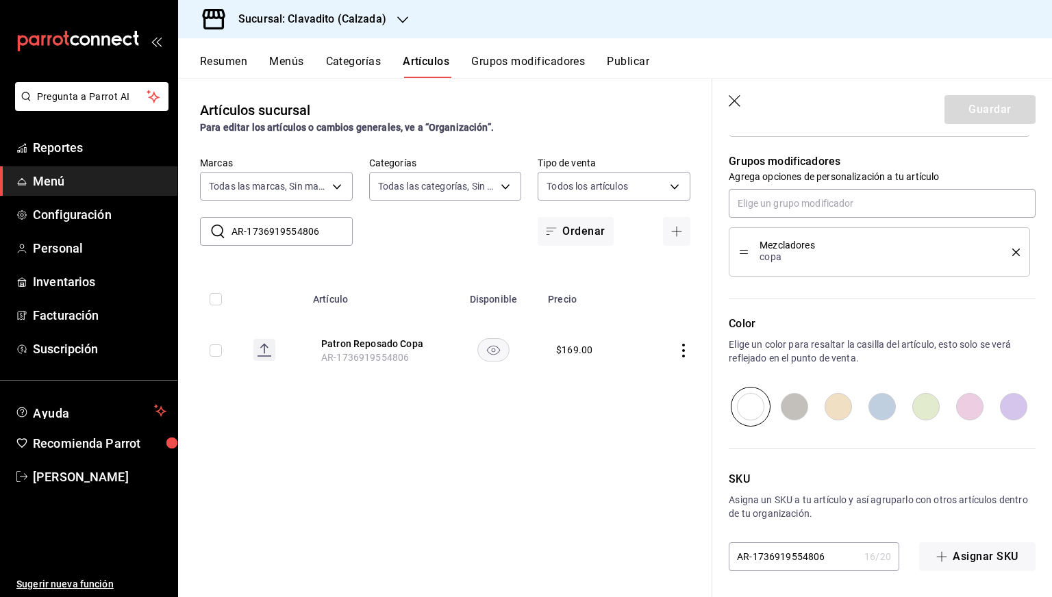
click at [761, 550] on input "AR-1736919554806" at bounding box center [793, 556] width 130 height 27
paste input "11321"
click at [761, 550] on input "AR-1736919554806" at bounding box center [793, 556] width 130 height 27
type input "11321"
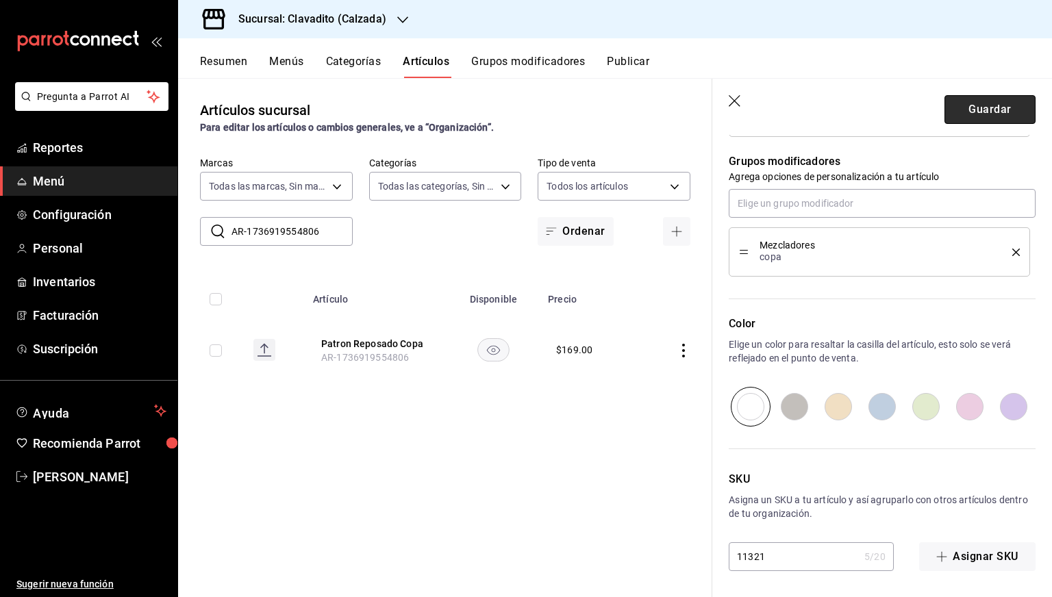
click at [980, 113] on button "Guardar" at bounding box center [989, 109] width 91 height 29
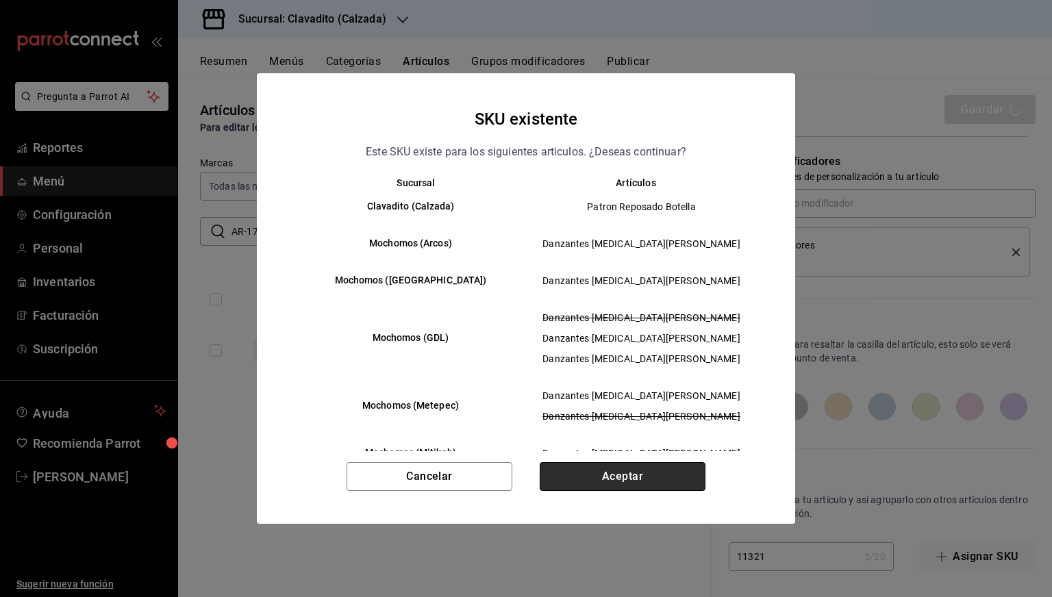
click at [578, 470] on button "Aceptar" at bounding box center [622, 476] width 166 height 29
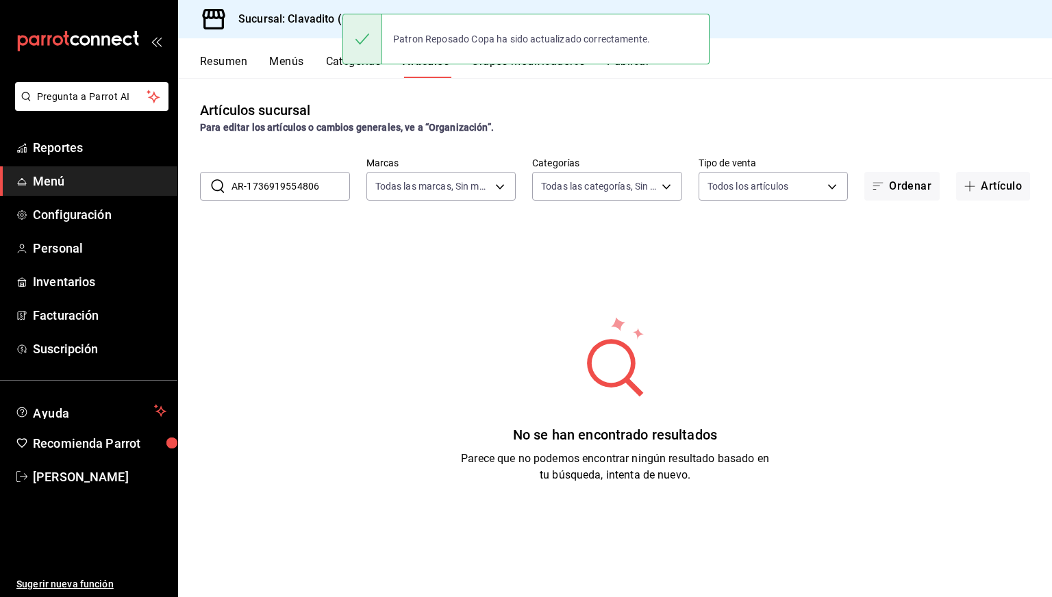
click at [323, 190] on input "AR-1736919554806" at bounding box center [290, 186] width 118 height 27
paste input "308844"
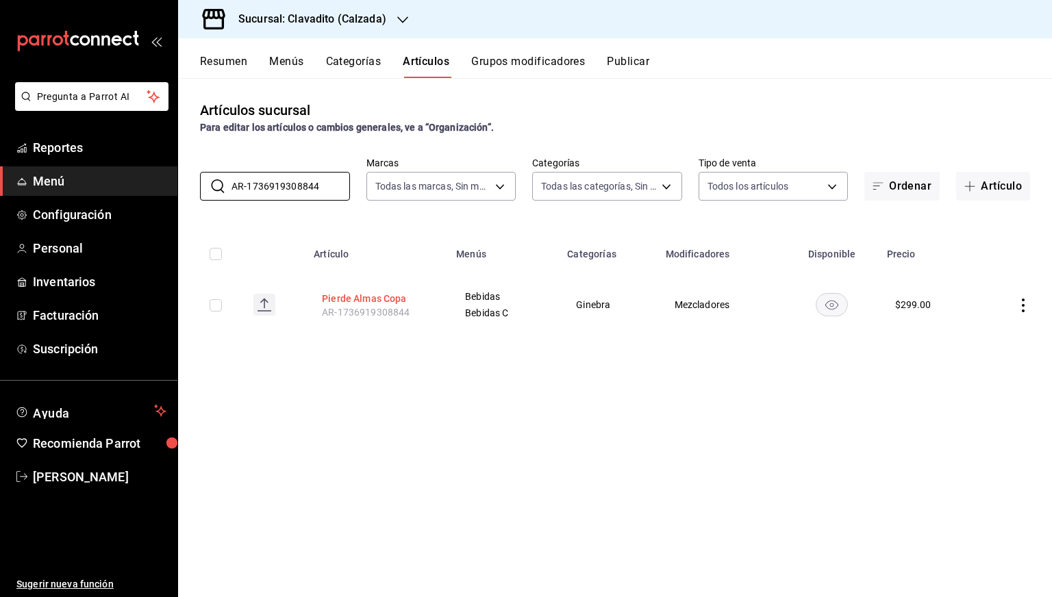
type input "AR-1736919308844"
click at [359, 294] on button "Pierde Almas Copa" at bounding box center [377, 299] width 110 height 14
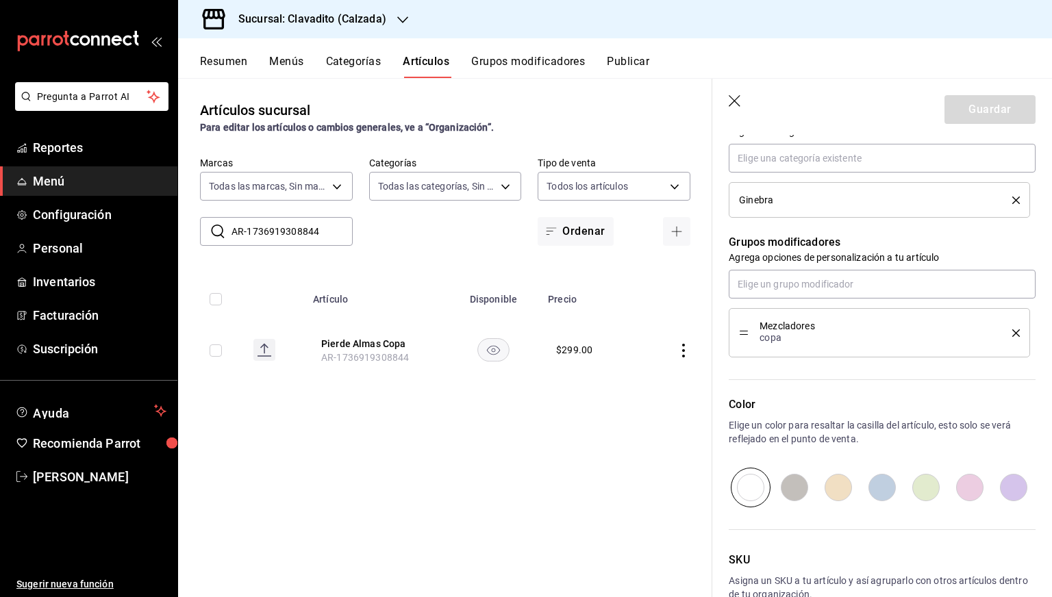
scroll to position [600, 0]
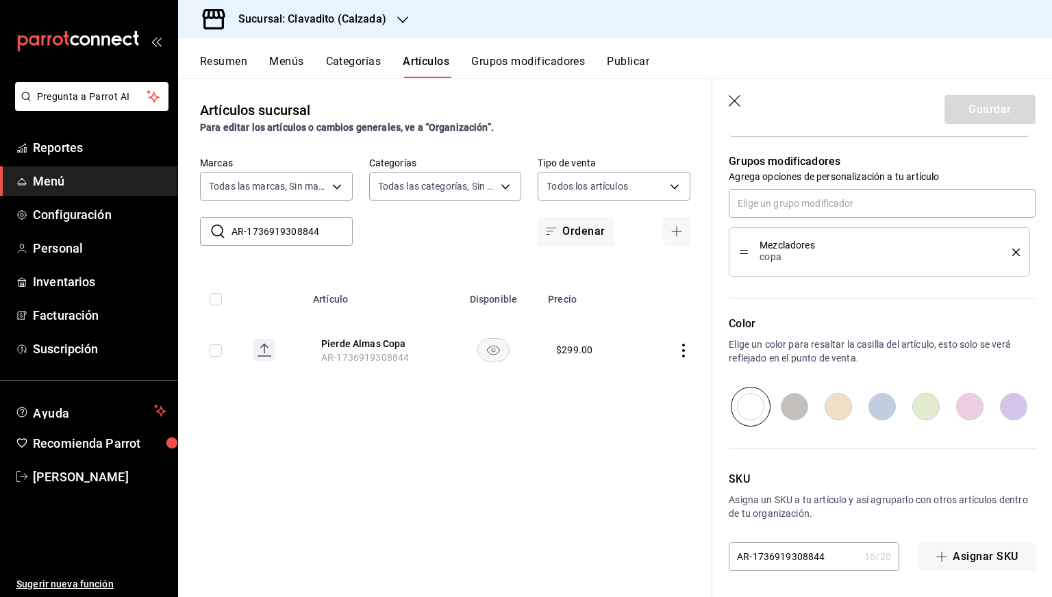
click at [765, 559] on input "AR-1736919308844" at bounding box center [793, 556] width 130 height 27
paste input "10851"
type input "10851"
click at [974, 113] on button "Guardar" at bounding box center [989, 109] width 91 height 29
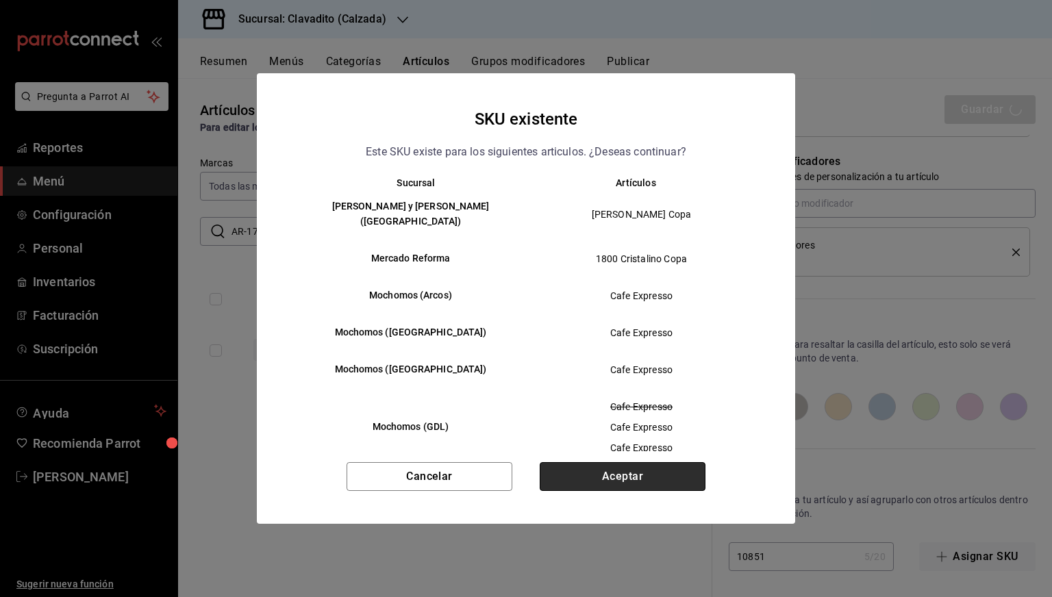
click at [610, 466] on button "Aceptar" at bounding box center [622, 476] width 166 height 29
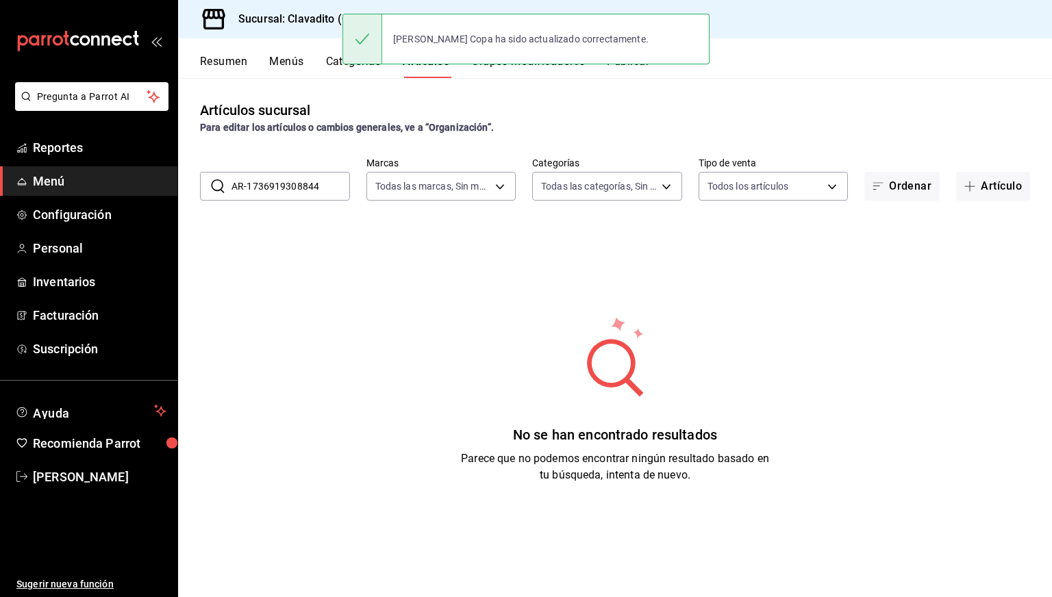
click at [311, 186] on input "AR-1736919308844" at bounding box center [290, 186] width 118 height 27
